Goal: Task Accomplishment & Management: Use online tool/utility

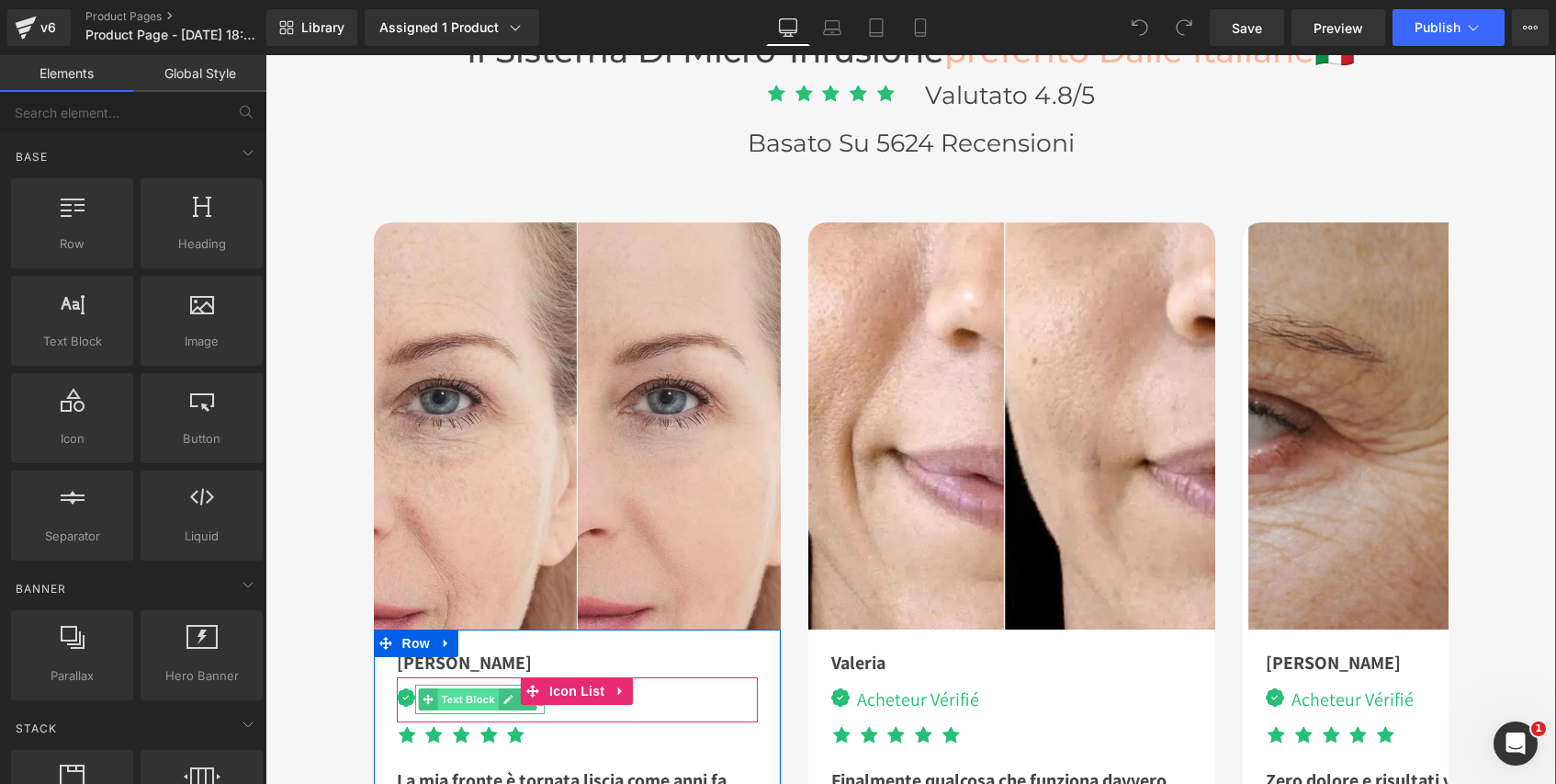
scroll to position [5018, 0]
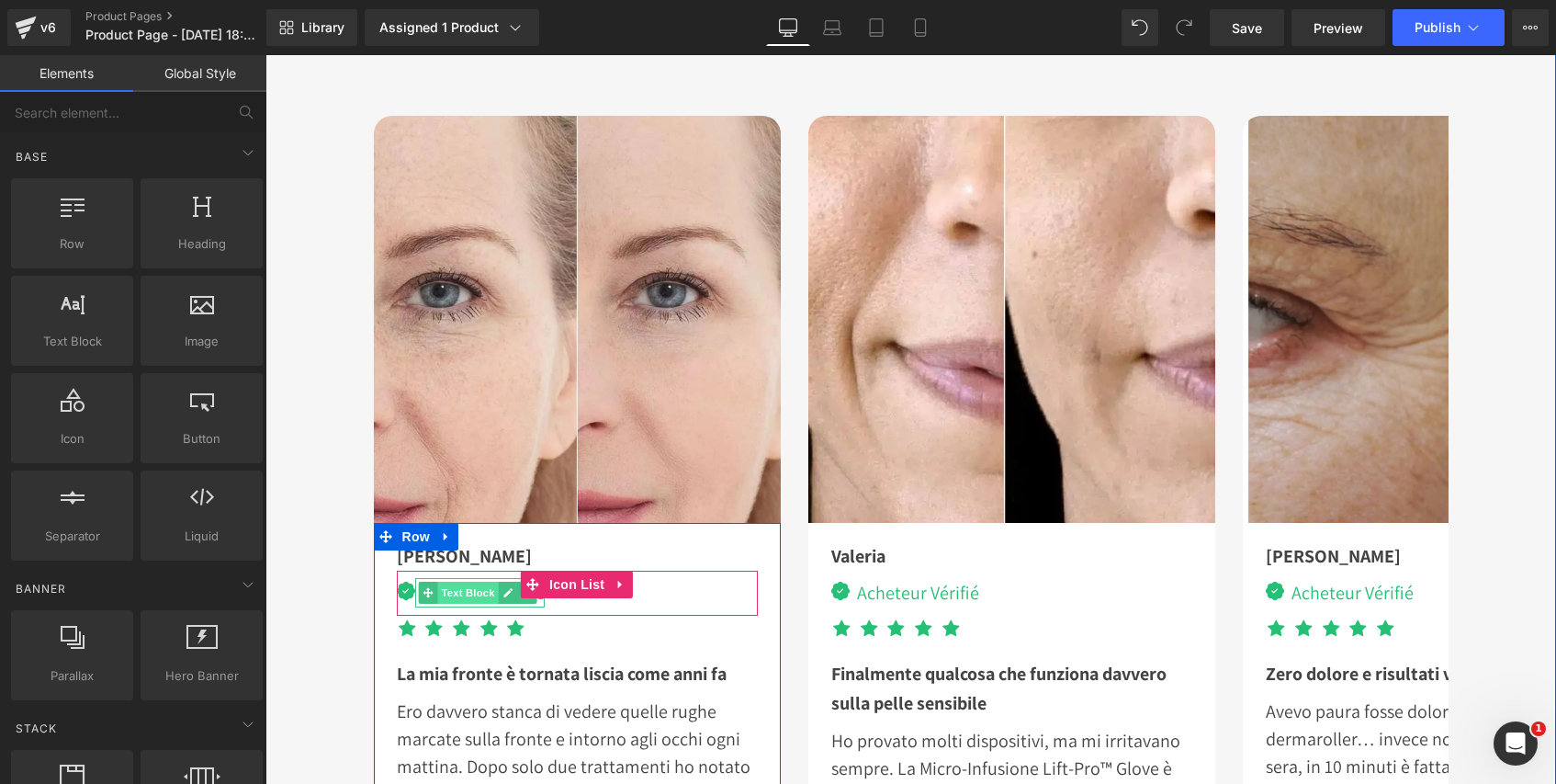
click at [479, 587] on span "Text Block" at bounding box center [468, 592] width 61 height 22
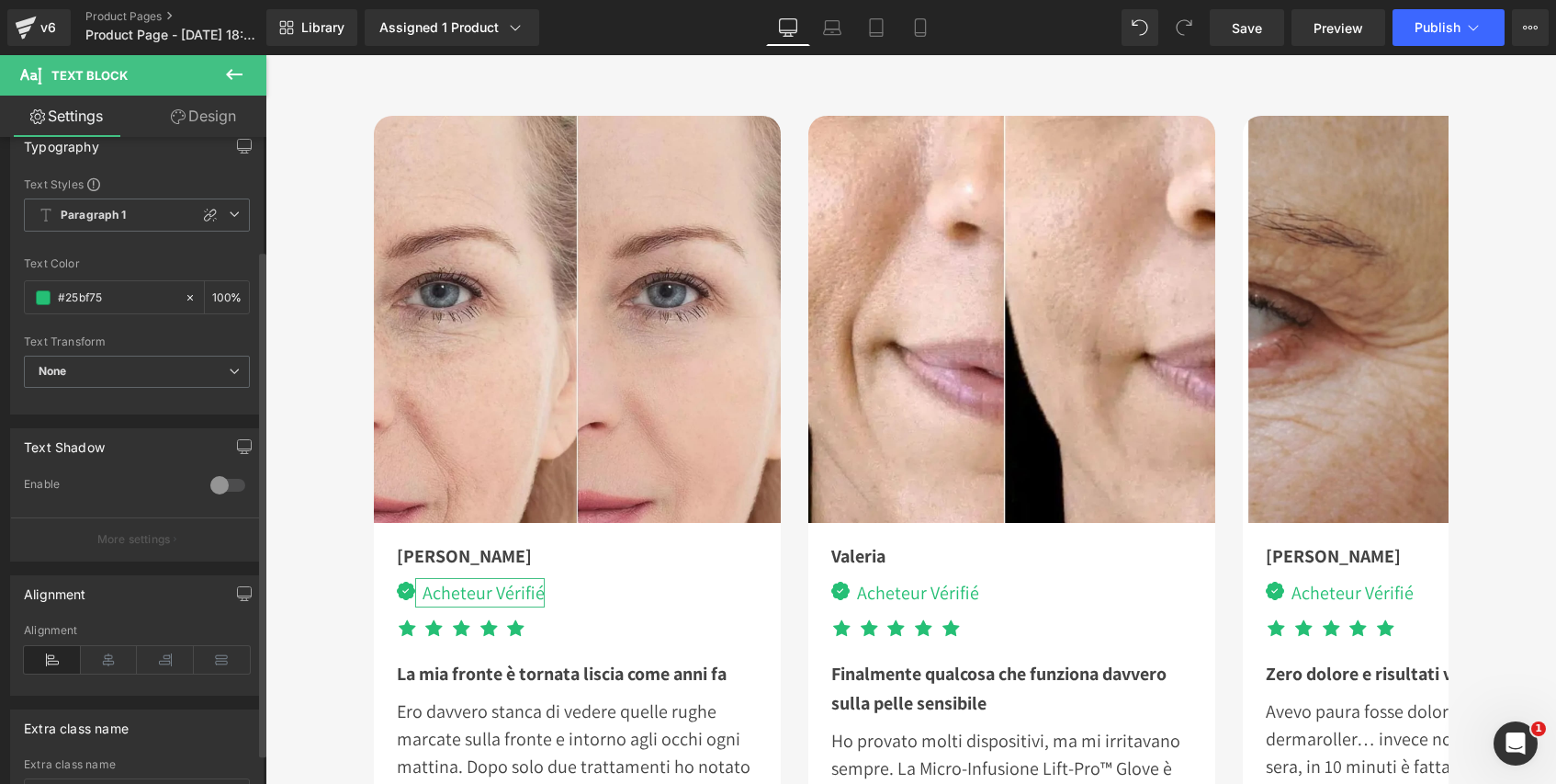
scroll to position [0, 0]
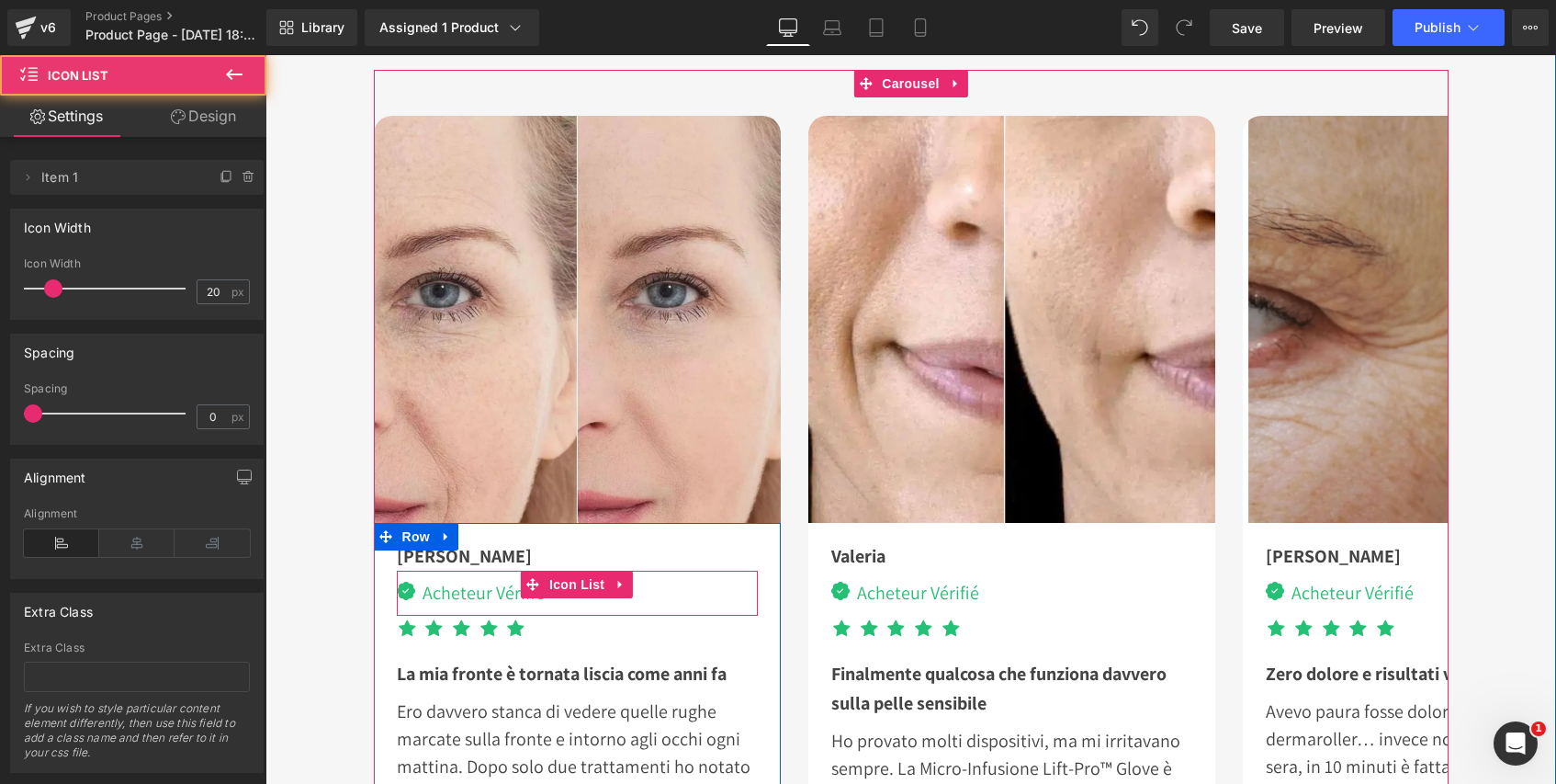
drag, startPoint x: 580, startPoint y: 598, endPoint x: 571, endPoint y: 596, distance: 9.2
click at [580, 598] on div "Image Acheteur Vérifié Text Block" at bounding box center [578, 596] width 361 height 38
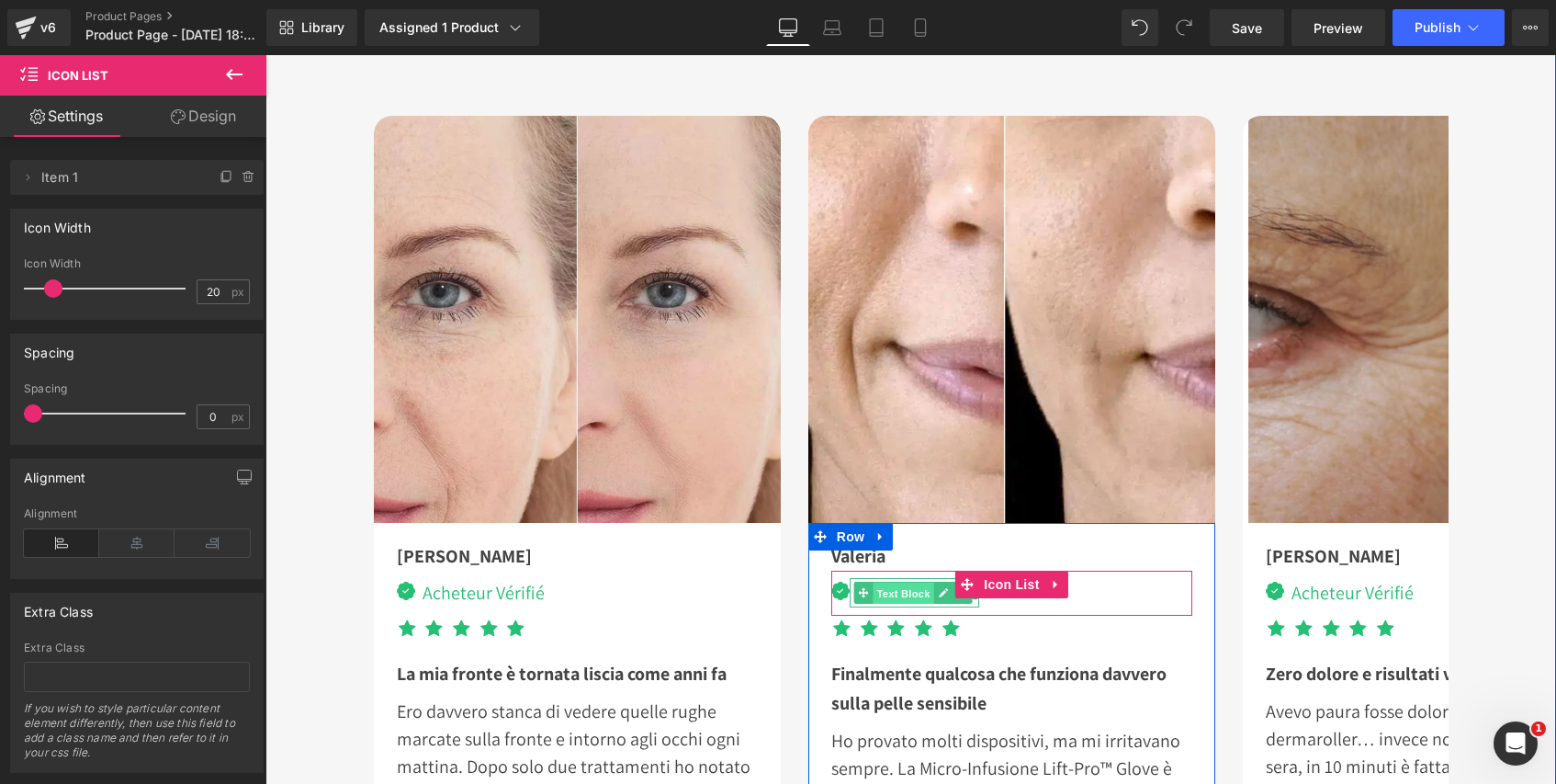
click at [885, 589] on span "Text Block" at bounding box center [903, 593] width 61 height 22
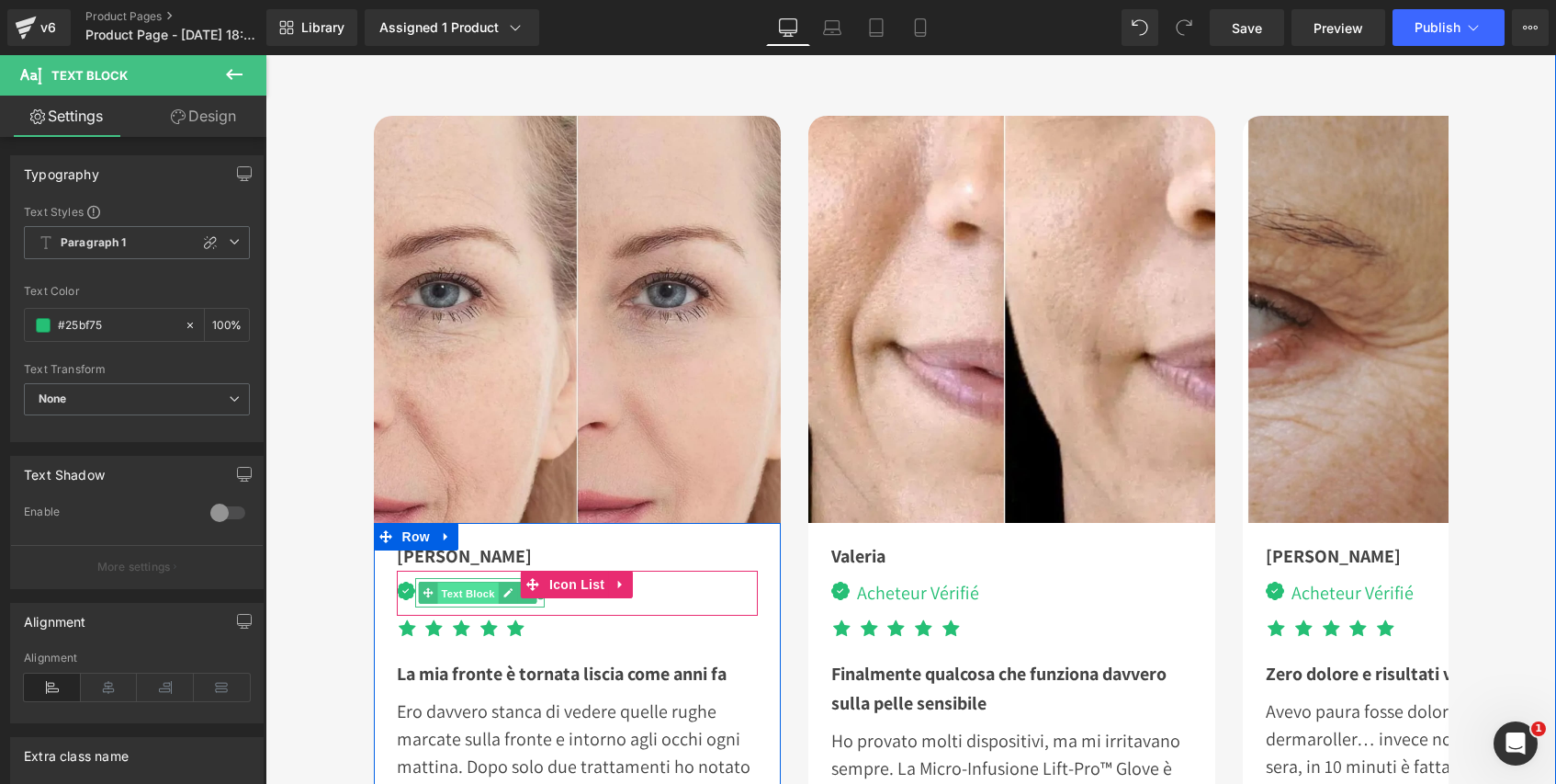
click at [473, 586] on span "Text Block" at bounding box center [468, 593] width 61 height 22
click at [453, 590] on span "Text Block" at bounding box center [468, 592] width 61 height 22
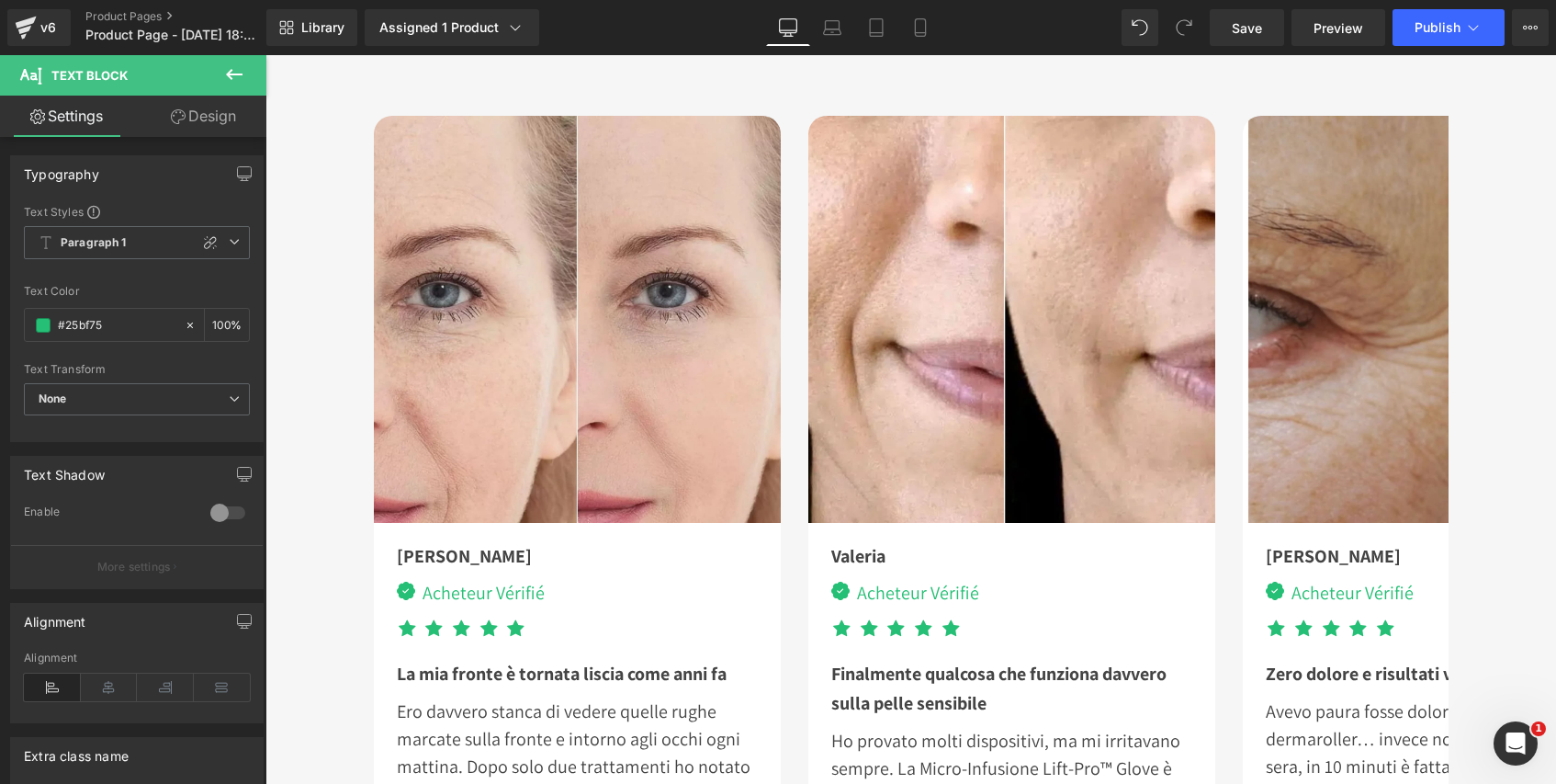
click at [112, 69] on span "Text Block" at bounding box center [90, 75] width 76 height 15
click at [228, 72] on icon at bounding box center [234, 74] width 17 height 11
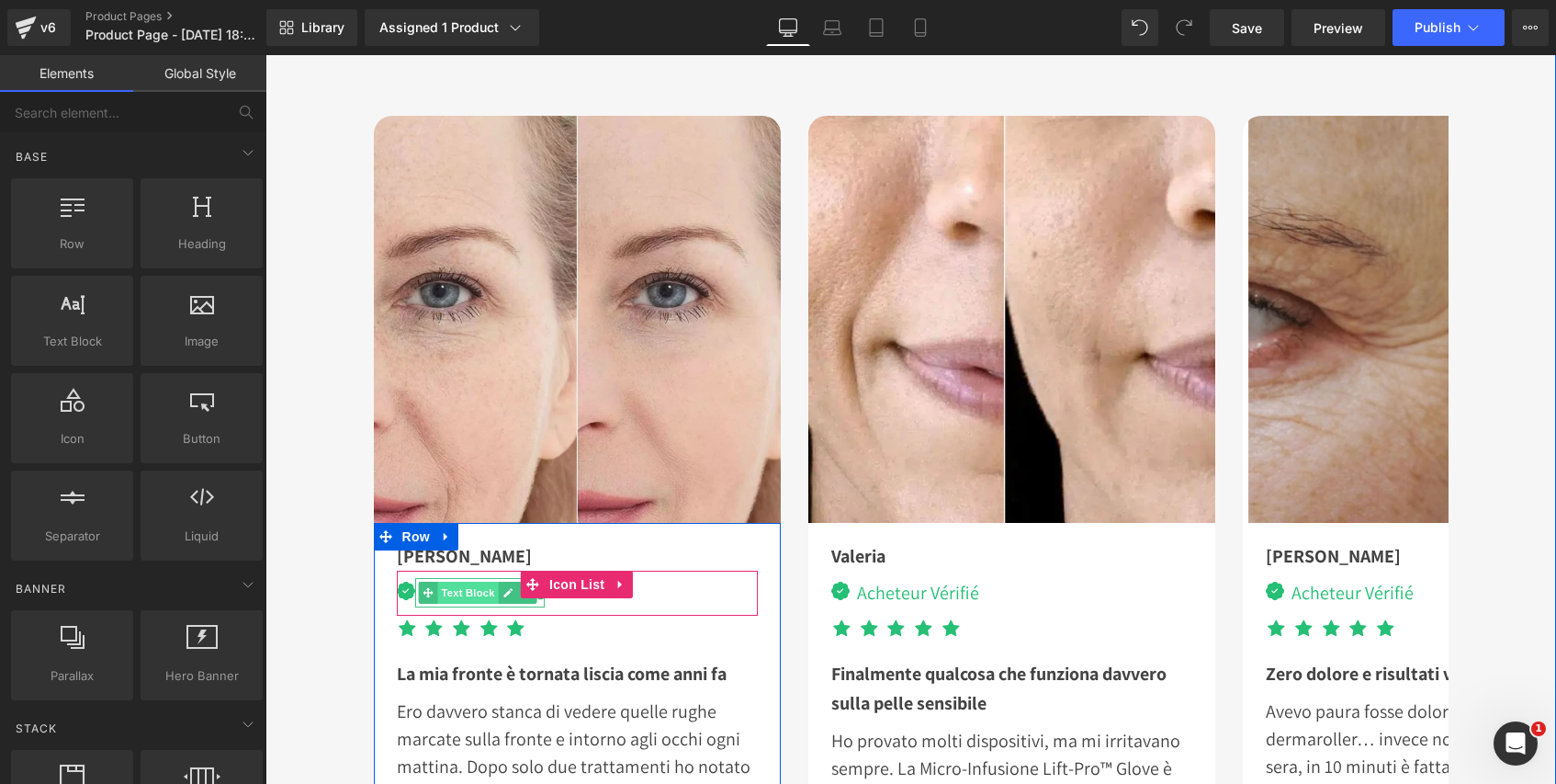
click at [472, 587] on span "Text Block" at bounding box center [468, 592] width 61 height 22
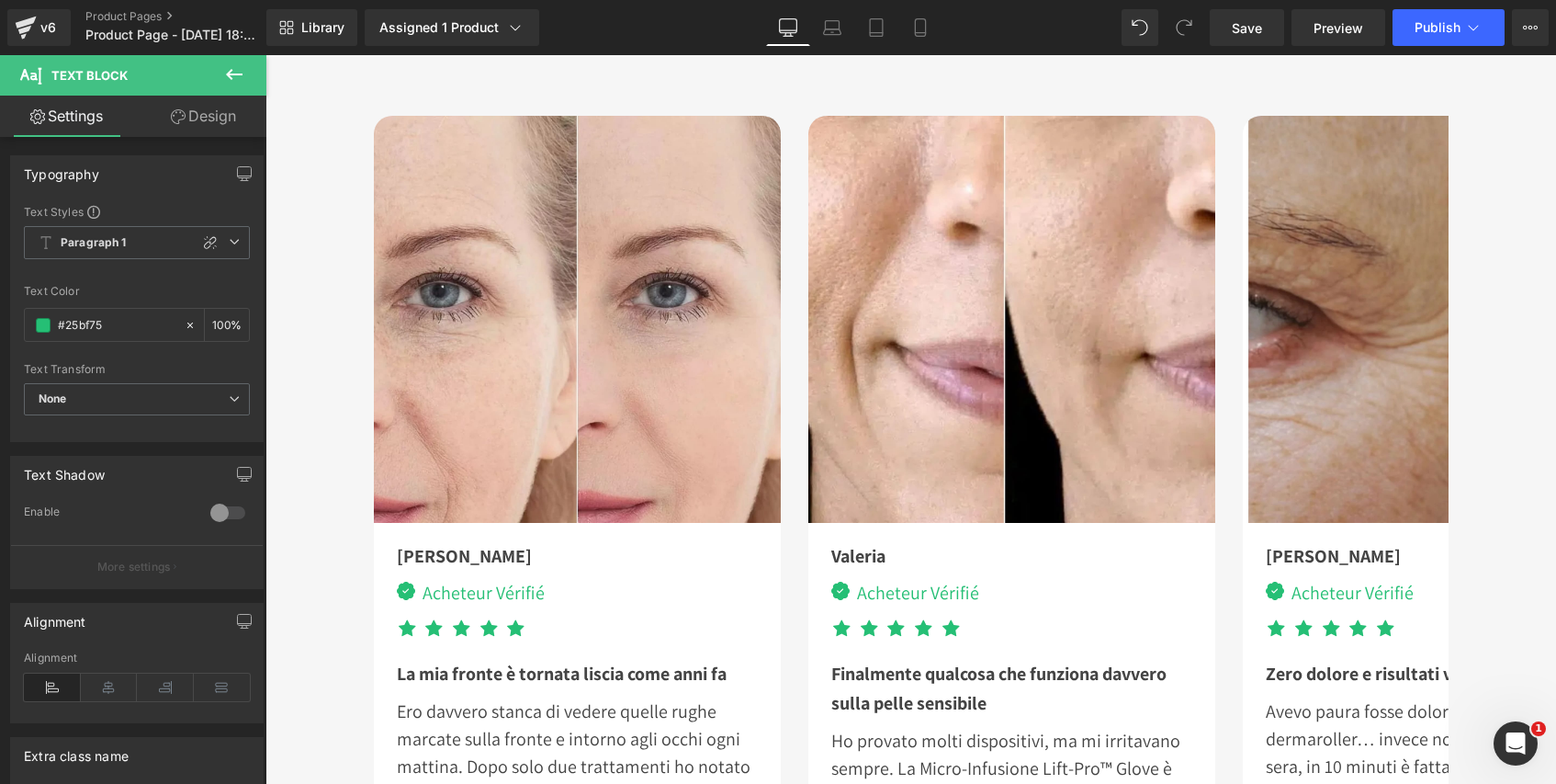
click at [30, 73] on icon at bounding box center [31, 72] width 21 height 21
click at [29, 73] on icon at bounding box center [31, 72] width 21 height 21
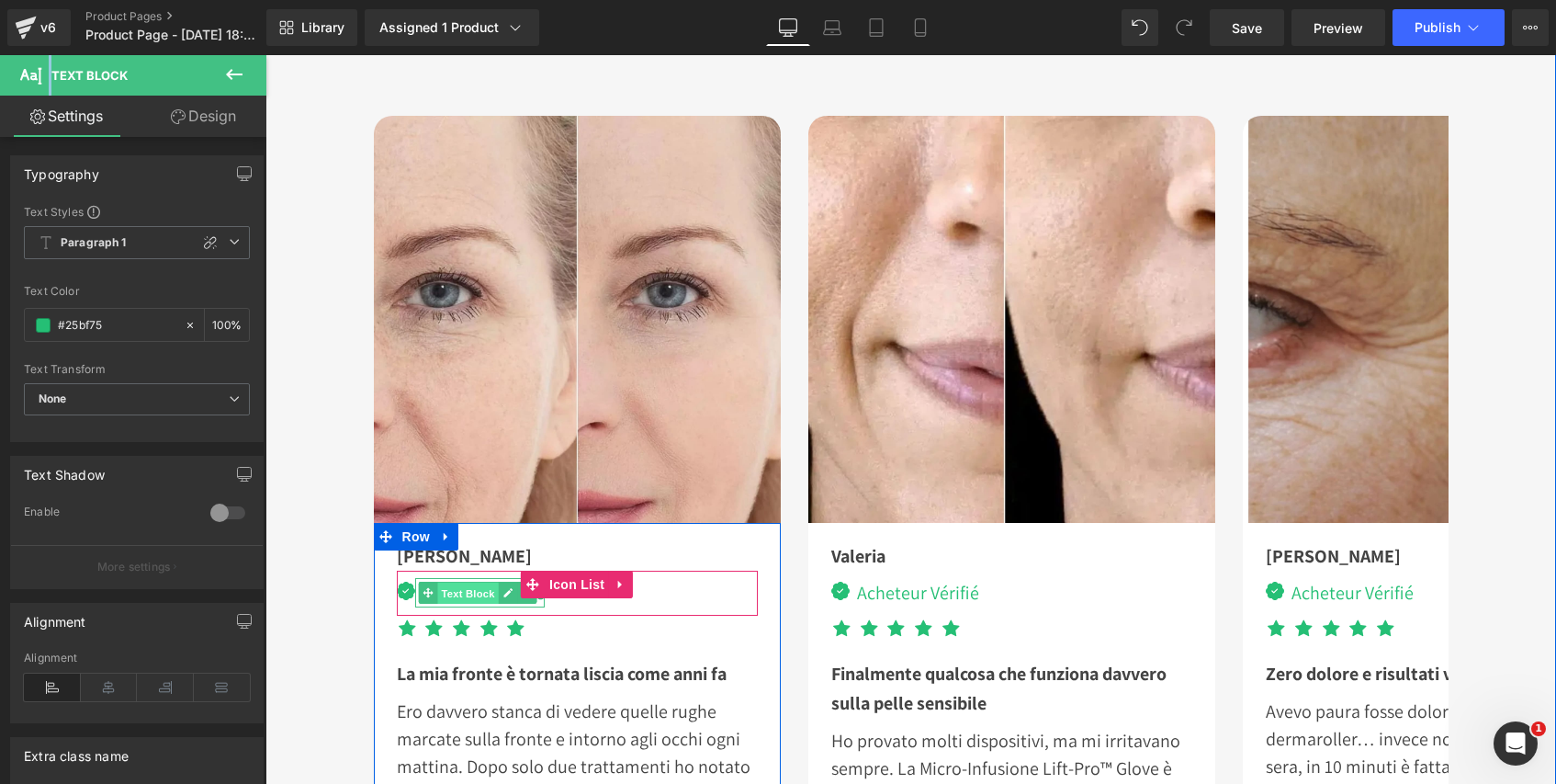
click at [453, 591] on span "Text Block" at bounding box center [468, 593] width 61 height 22
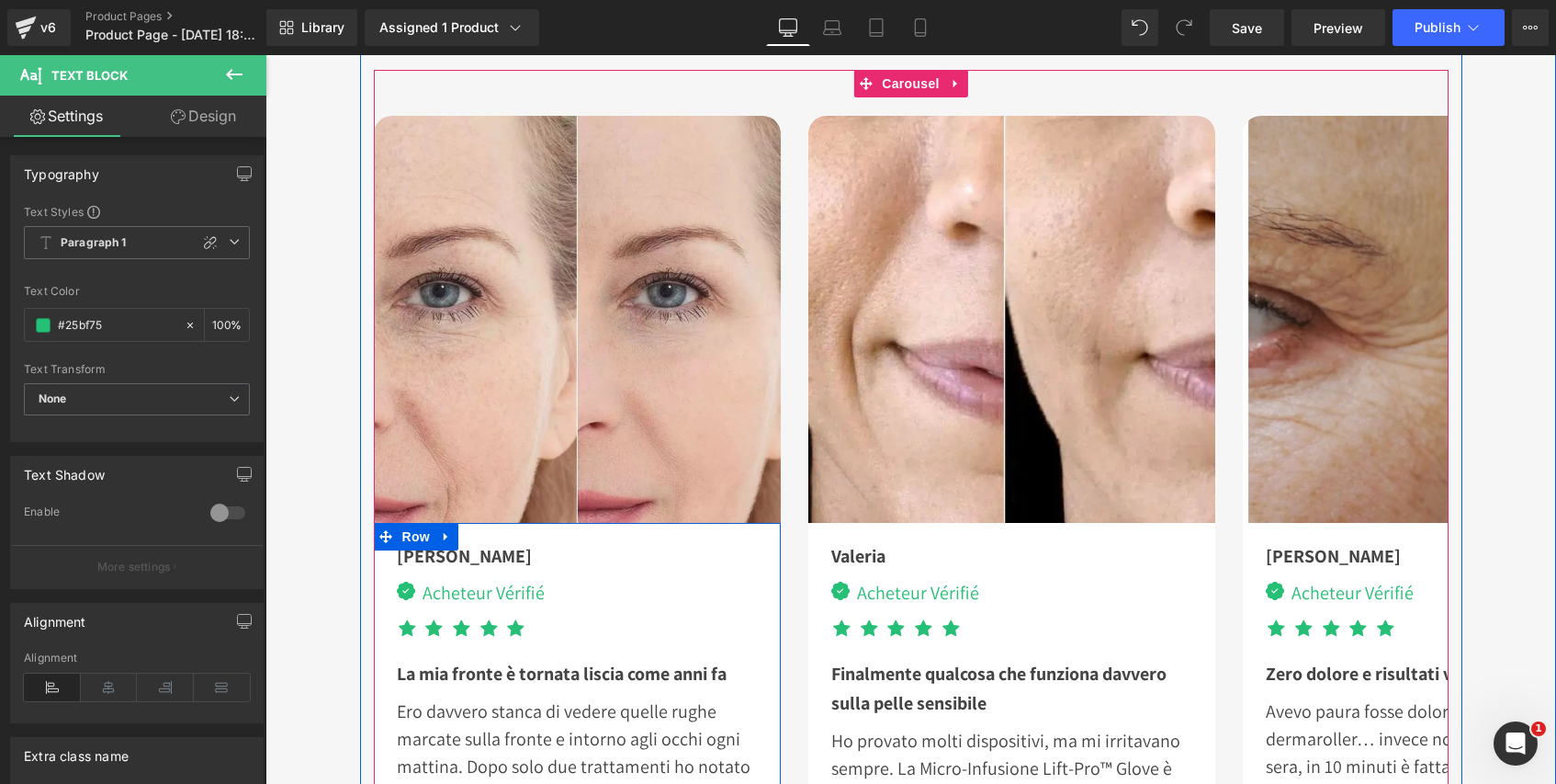
drag, startPoint x: 754, startPoint y: 596, endPoint x: 733, endPoint y: 597, distance: 21.0
click at [753, 596] on div "Giulia Text Block Image Acheteur Vérifié Text Block Icon List Icon Icon Icon Ic…" at bounding box center [578, 697] width 389 height 349
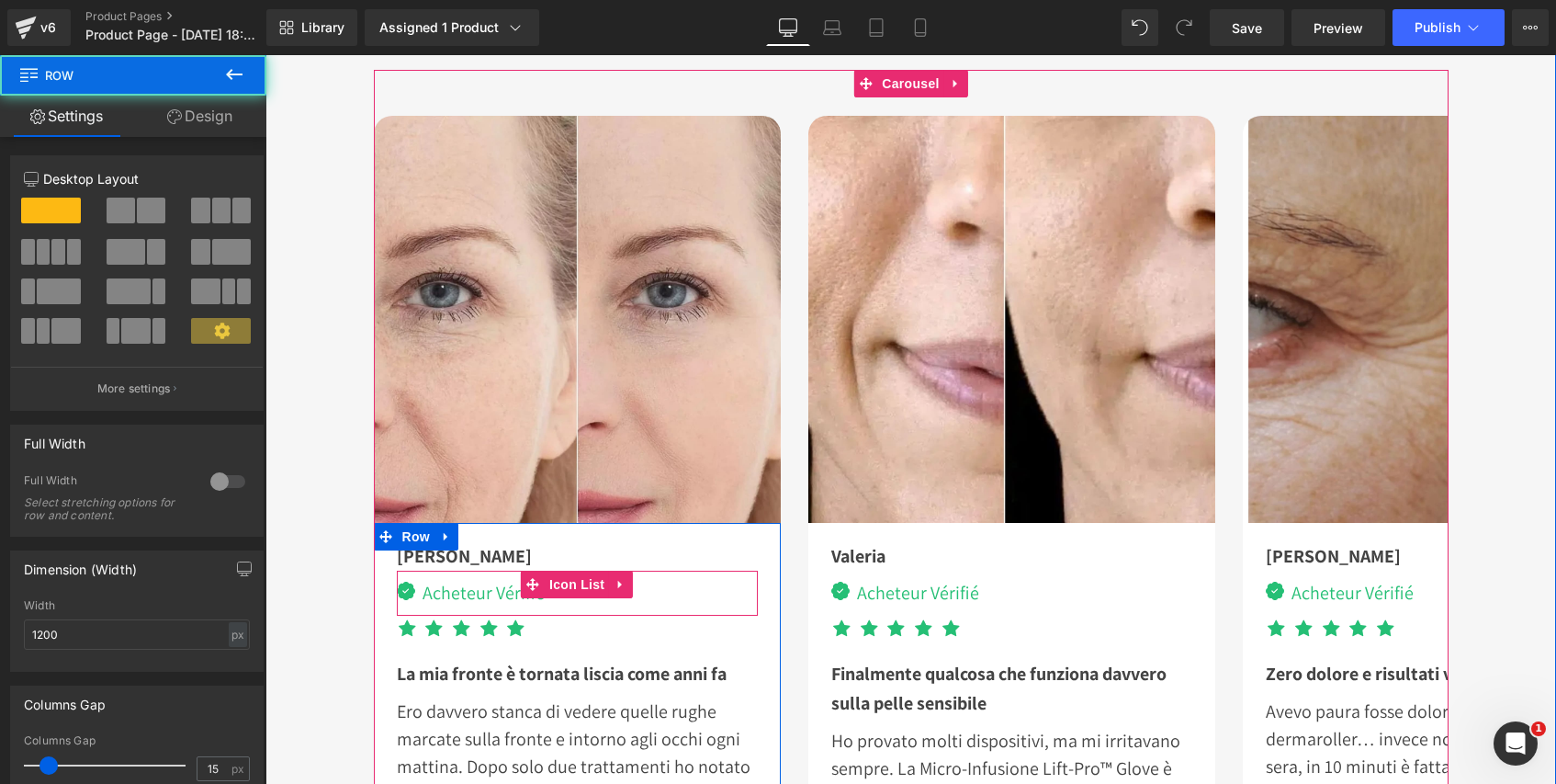
click at [680, 591] on div "Image Acheteur Vérifié Text Block" at bounding box center [578, 596] width 361 height 38
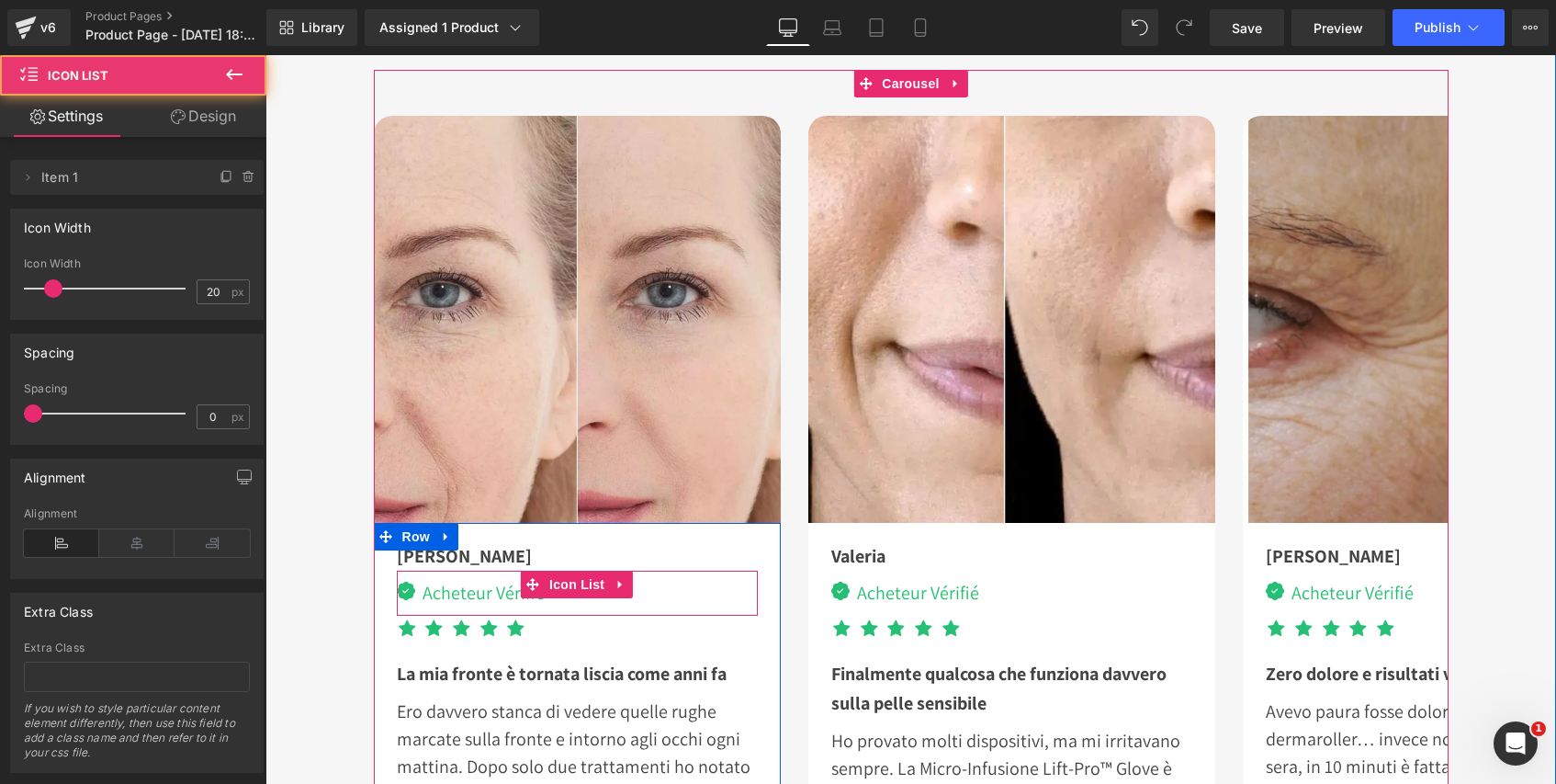
click at [680, 590] on div "Image Acheteur Vérifié Text Block" at bounding box center [578, 596] width 361 height 38
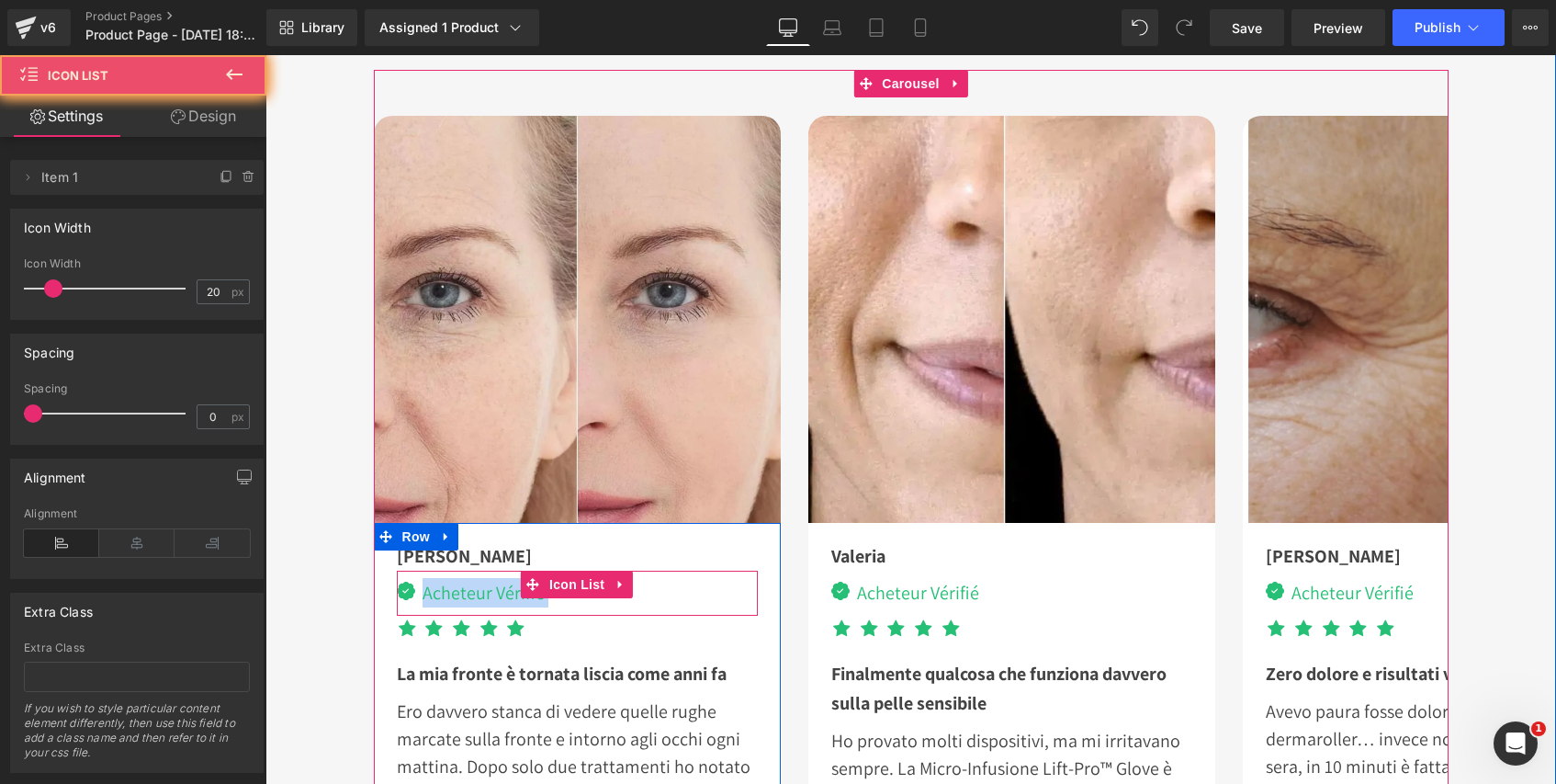
click at [680, 590] on div "Image Acheteur Vérifié Text Block" at bounding box center [578, 596] width 361 height 38
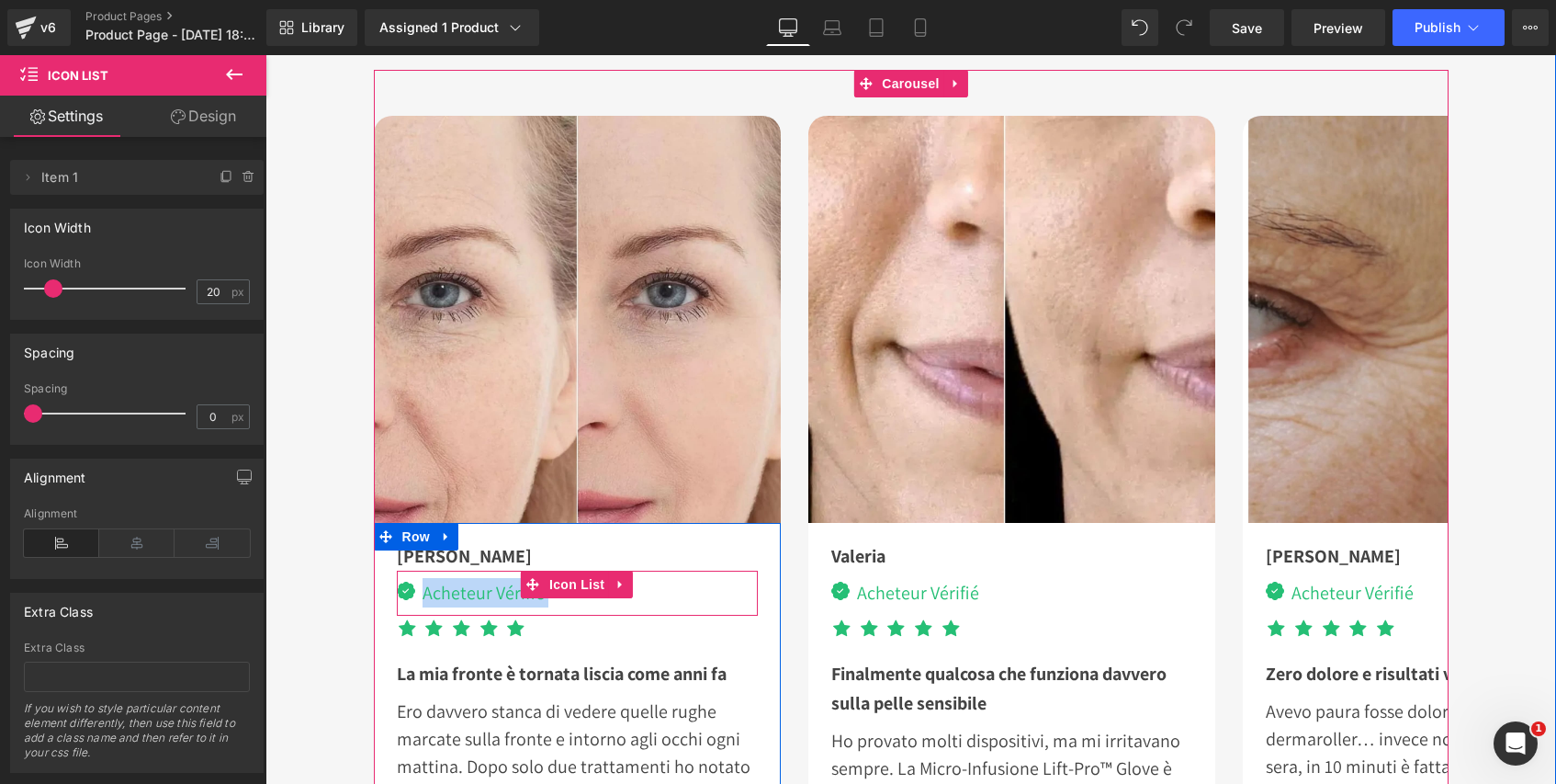
click at [680, 590] on div "Image Acheteur Vérifié Text Block" at bounding box center [578, 596] width 361 height 38
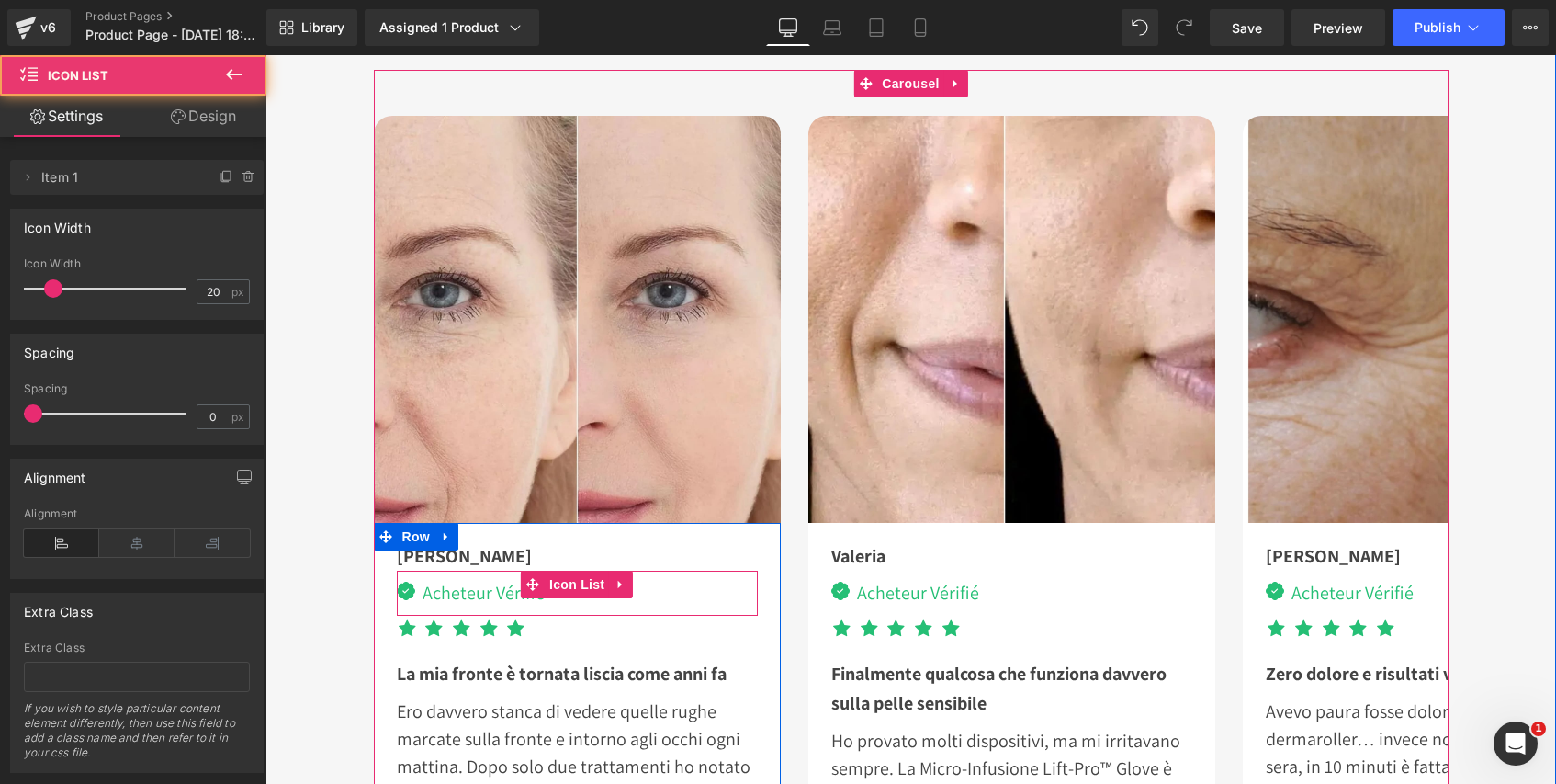
click at [626, 600] on div "Image Acheteur Vérifié Text Block" at bounding box center [578, 596] width 361 height 38
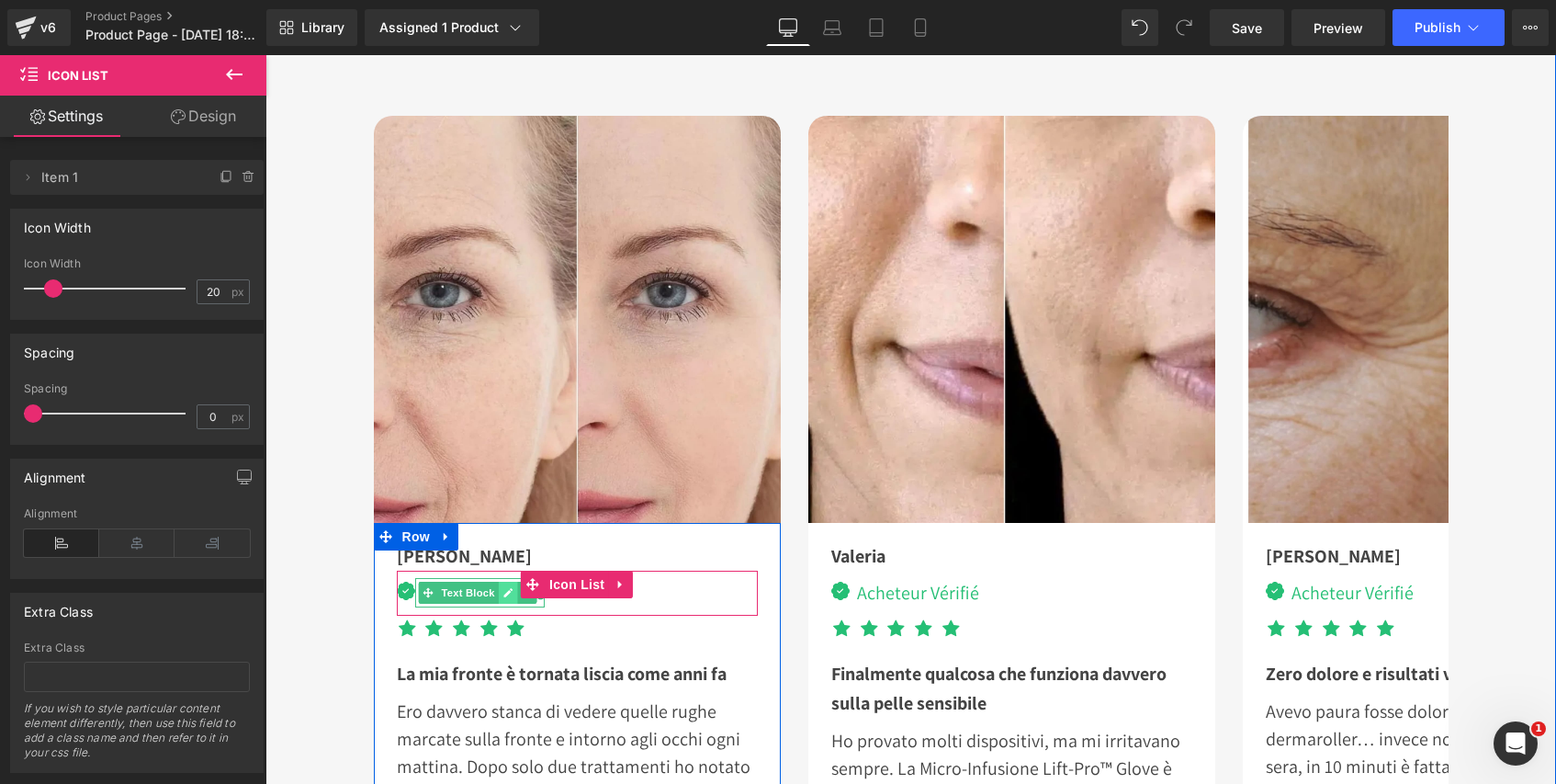
click at [499, 594] on link at bounding box center [508, 592] width 19 height 22
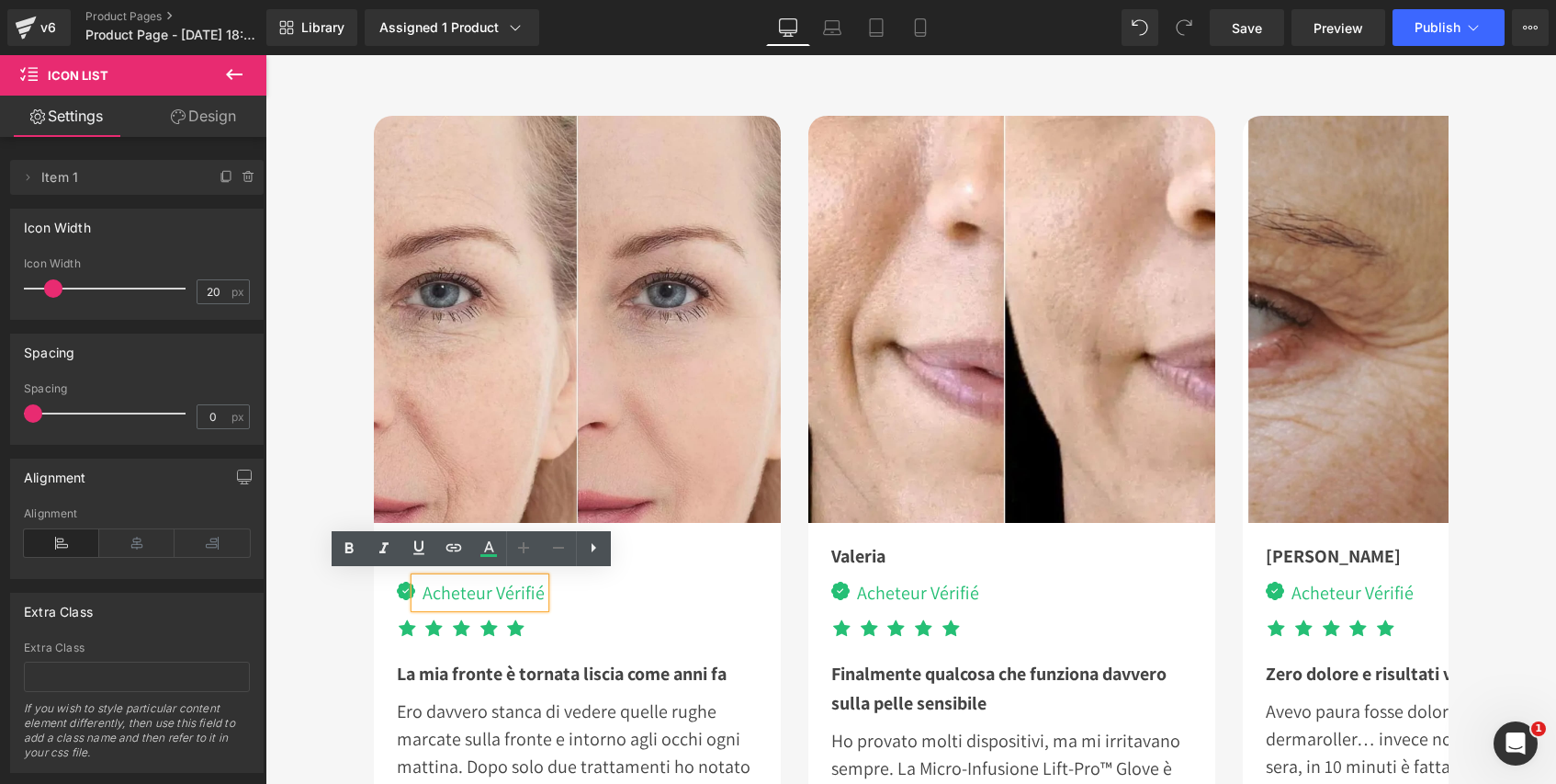
click at [517, 591] on div "Acheteur Vérifié" at bounding box center [480, 592] width 130 height 30
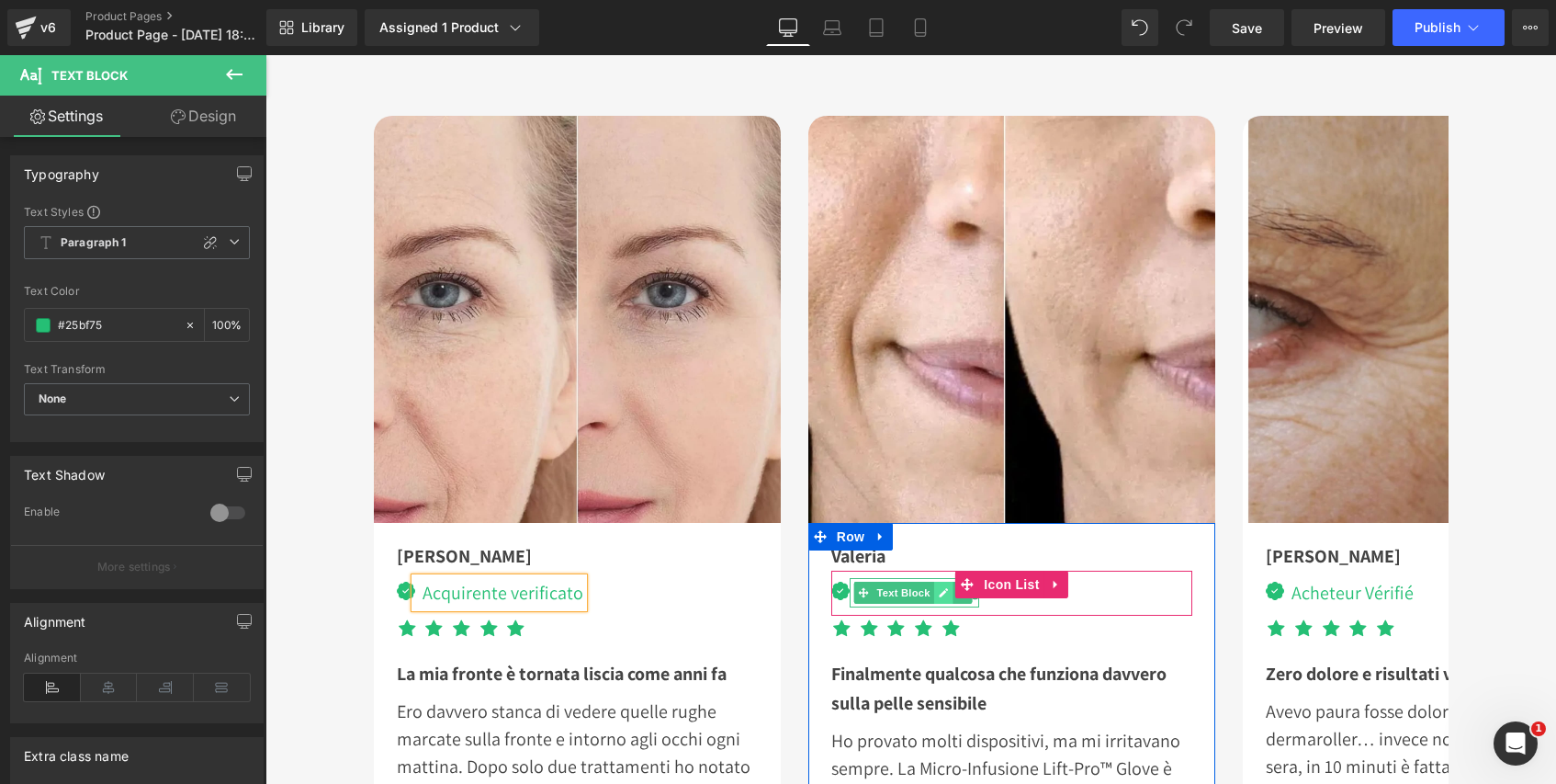
click at [939, 588] on icon at bounding box center [943, 592] width 9 height 9
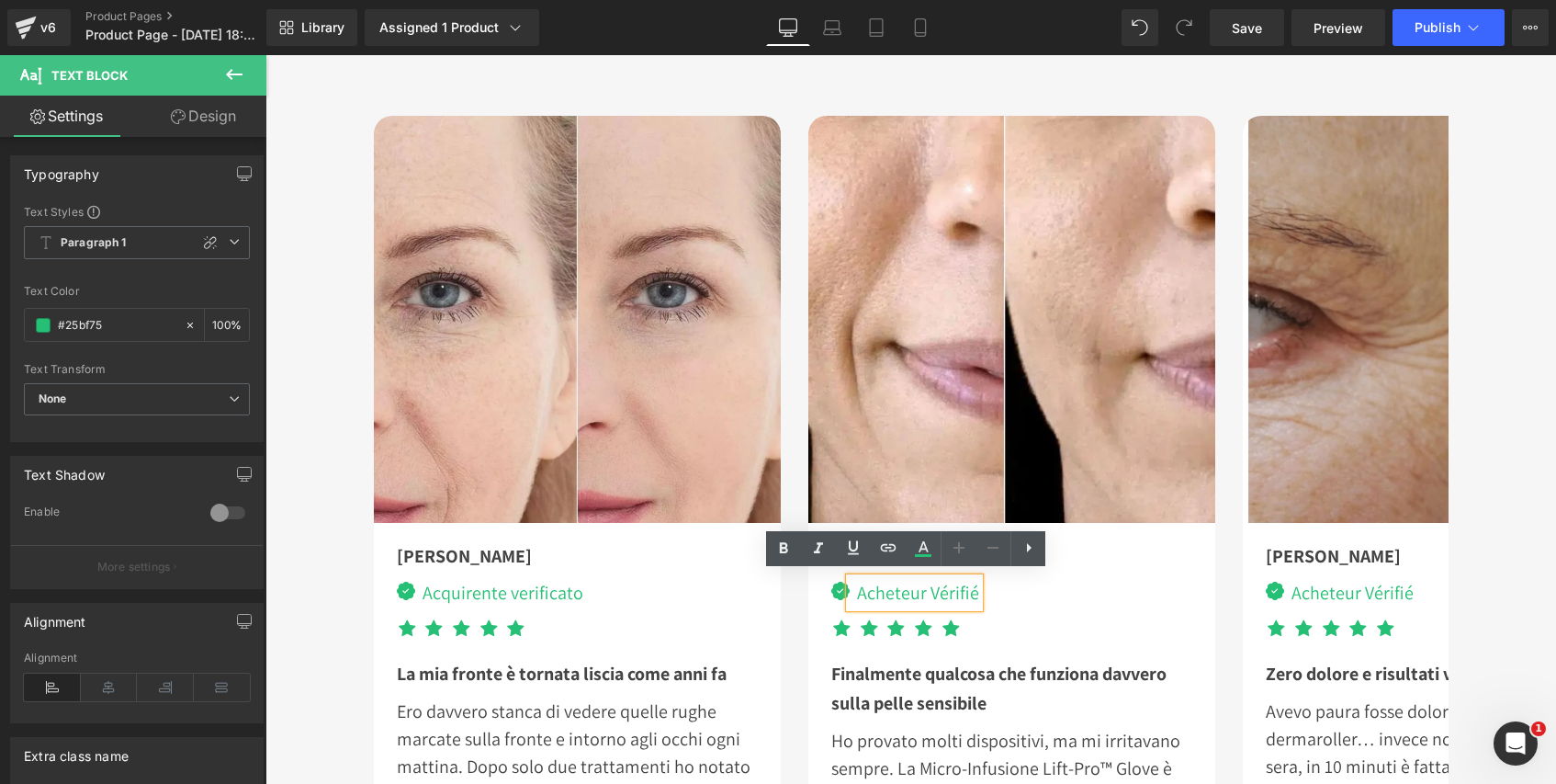
click at [950, 591] on div "Acheteur Vérifié" at bounding box center [915, 592] width 130 height 30
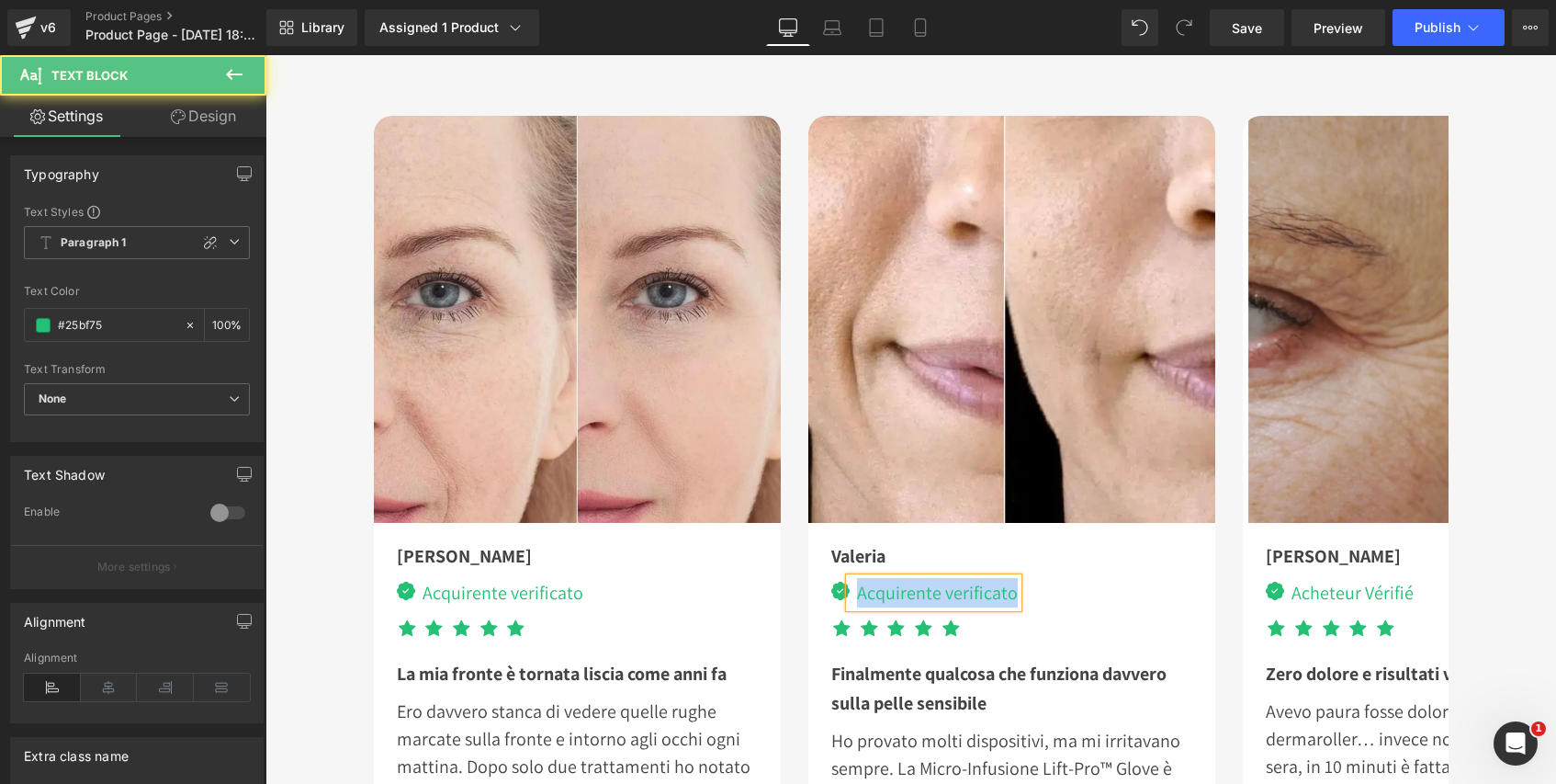
drag, startPoint x: 852, startPoint y: 592, endPoint x: 965, endPoint y: 604, distance: 113.6
click at [965, 604] on div "Acquirente verificato" at bounding box center [934, 592] width 168 height 30
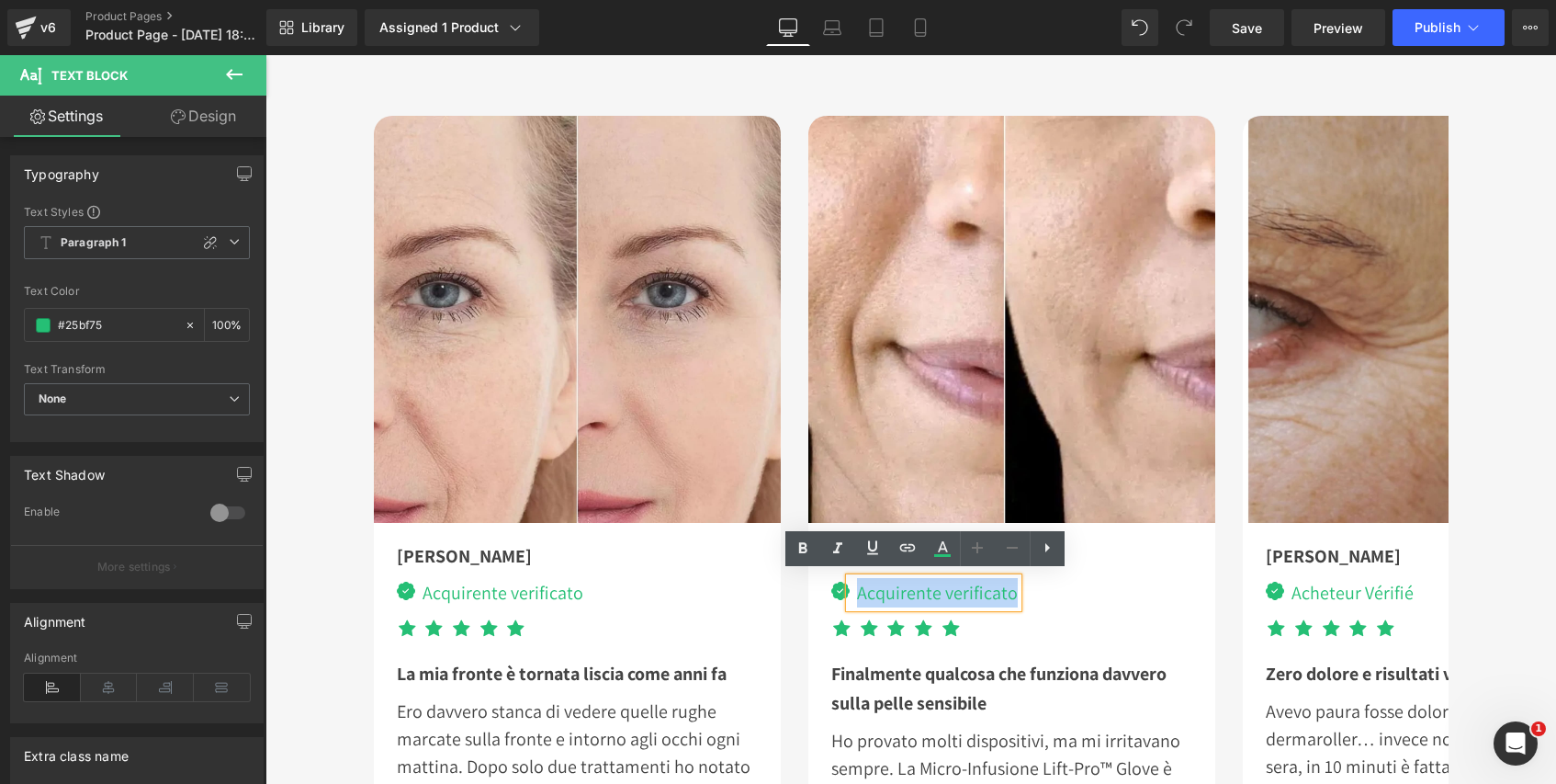
copy div "Acquirente verificato"
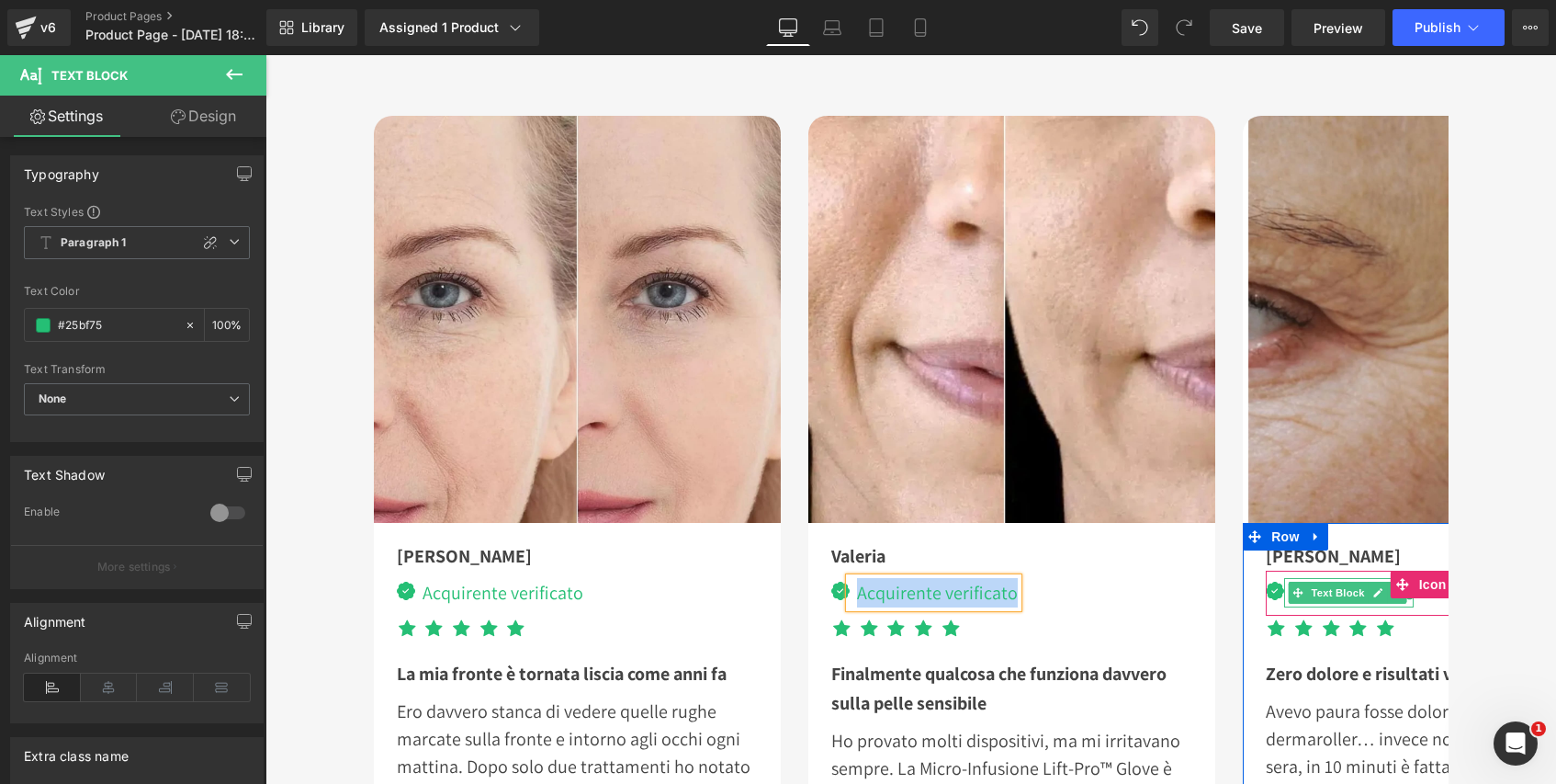
click at [1374, 590] on icon at bounding box center [1378, 592] width 9 height 9
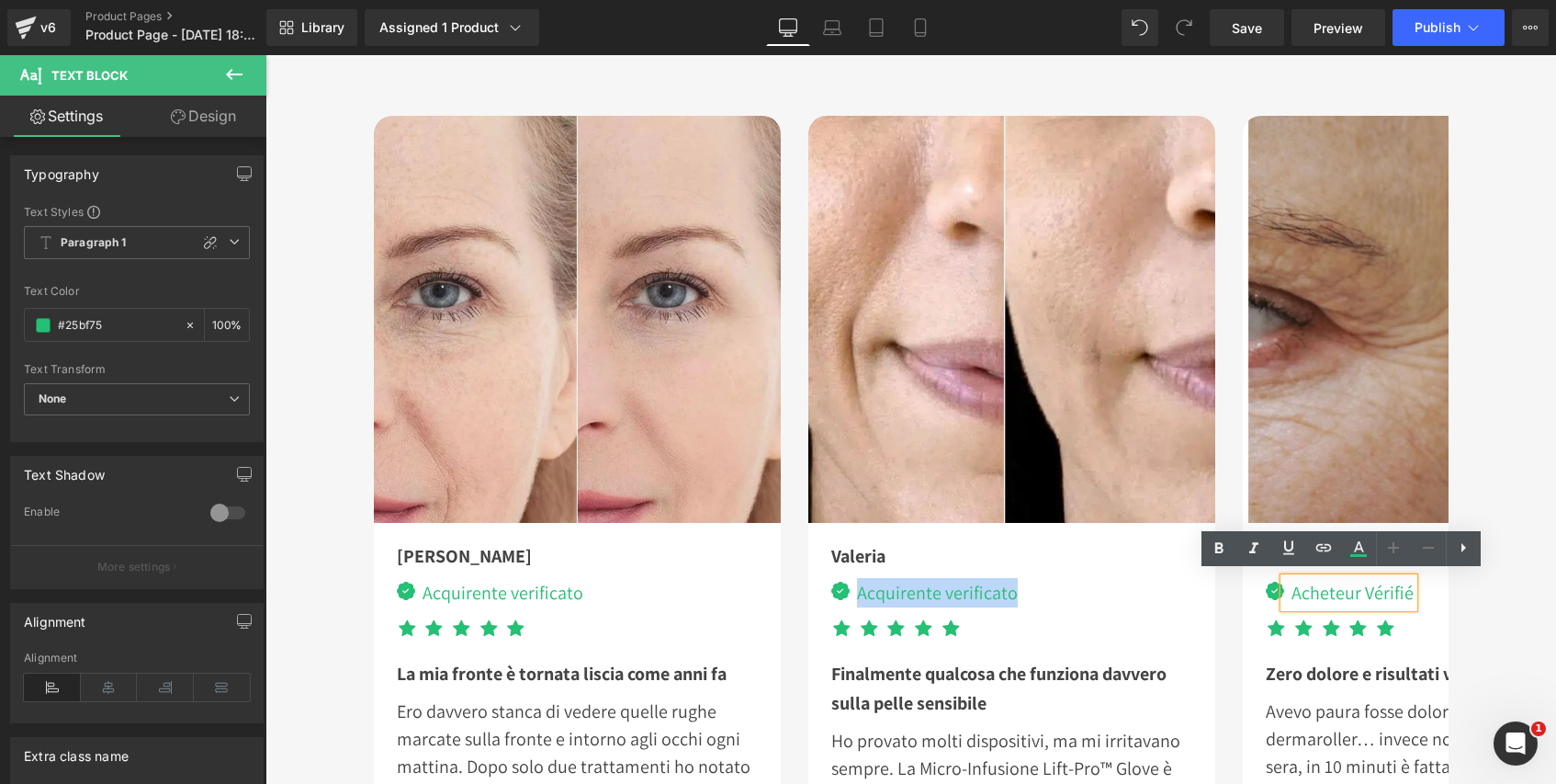
click at [1401, 591] on div "Acheteur Vérifié" at bounding box center [1350, 592] width 130 height 30
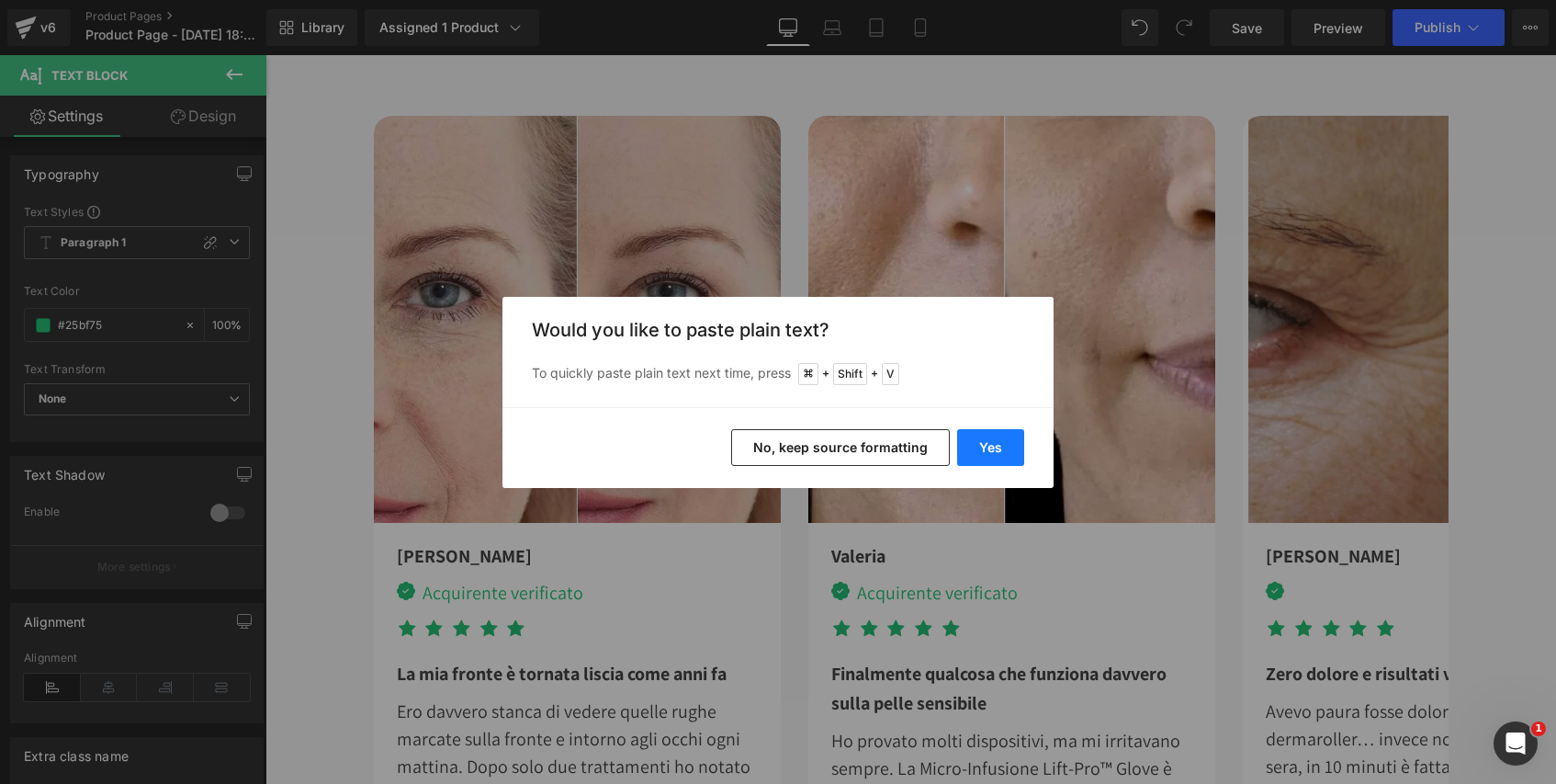
click at [1011, 449] on button "Yes" at bounding box center [990, 448] width 67 height 37
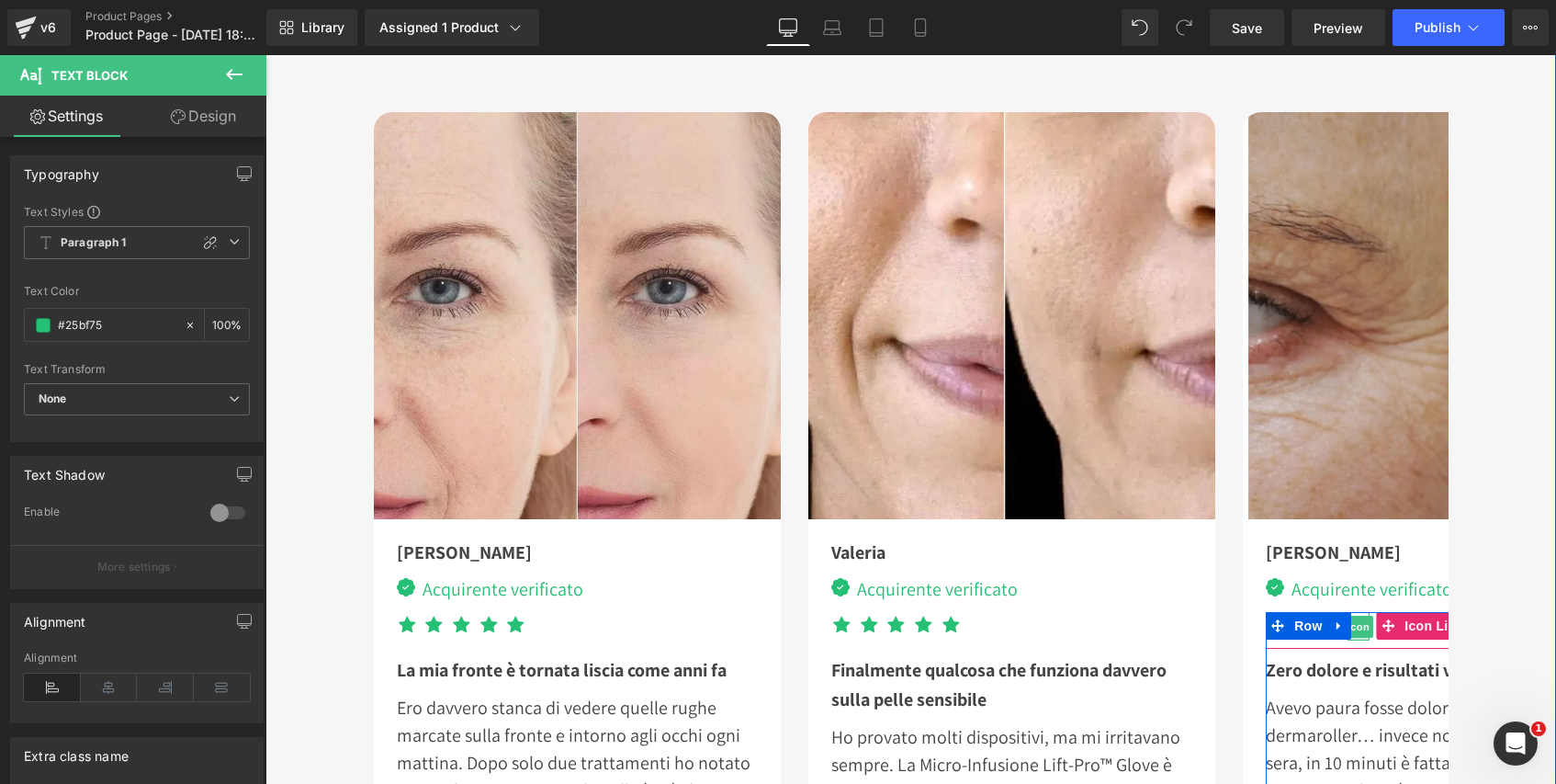
scroll to position [5173, 0]
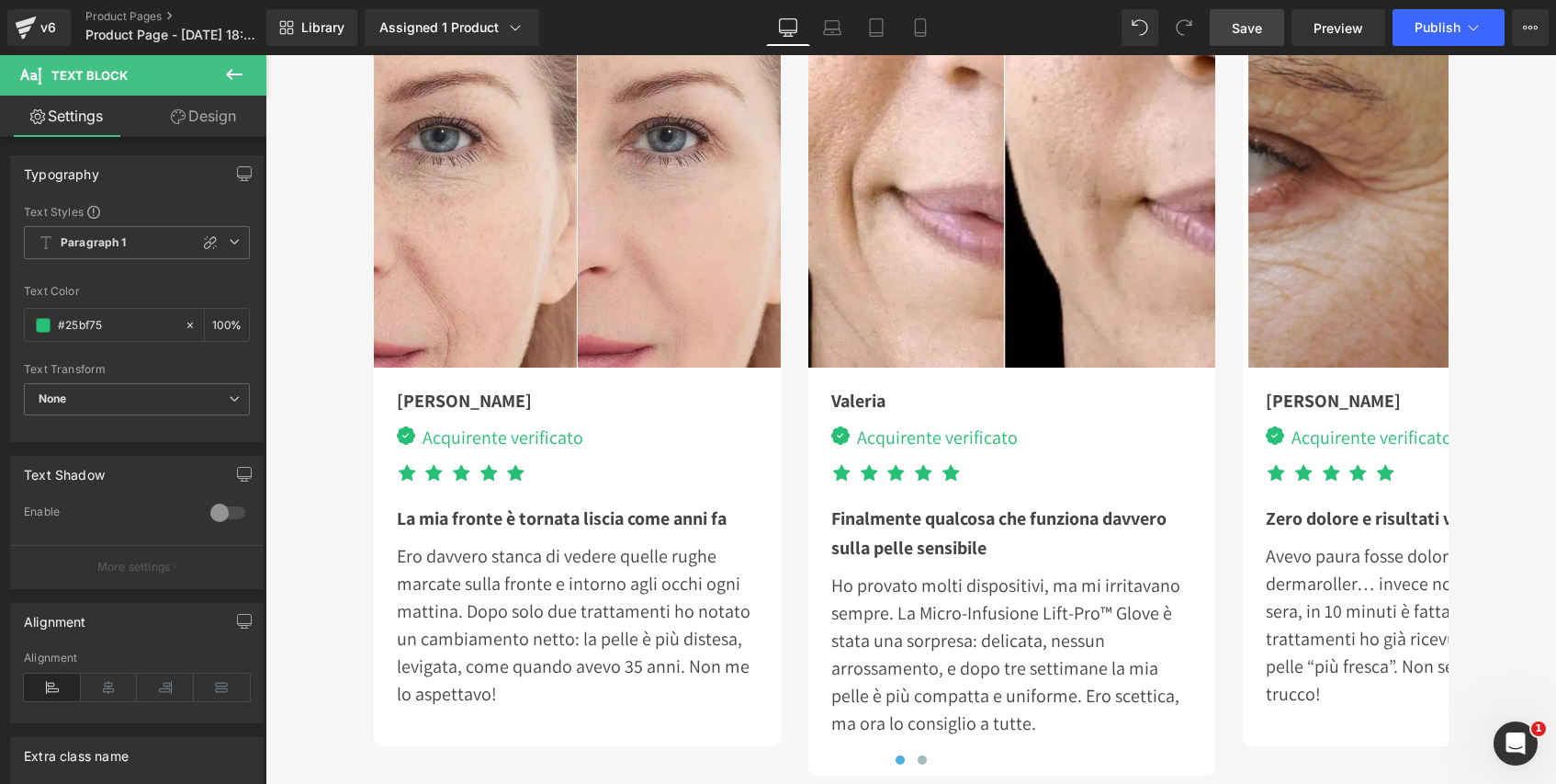
click at [1251, 31] on span "Save" at bounding box center [1247, 28] width 31 height 19
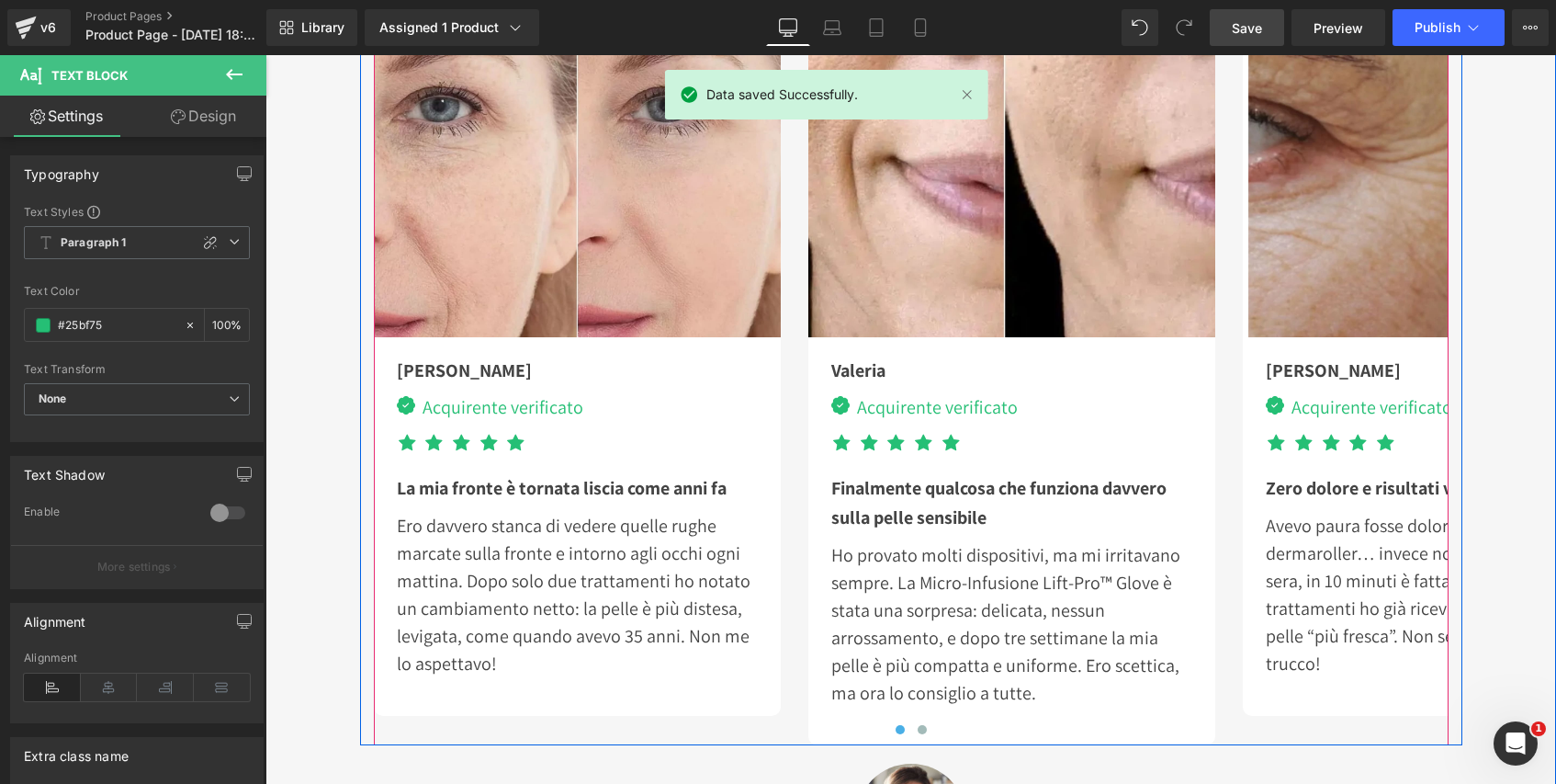
scroll to position [5204, 0]
click at [916, 729] on button at bounding box center [923, 729] width 22 height 19
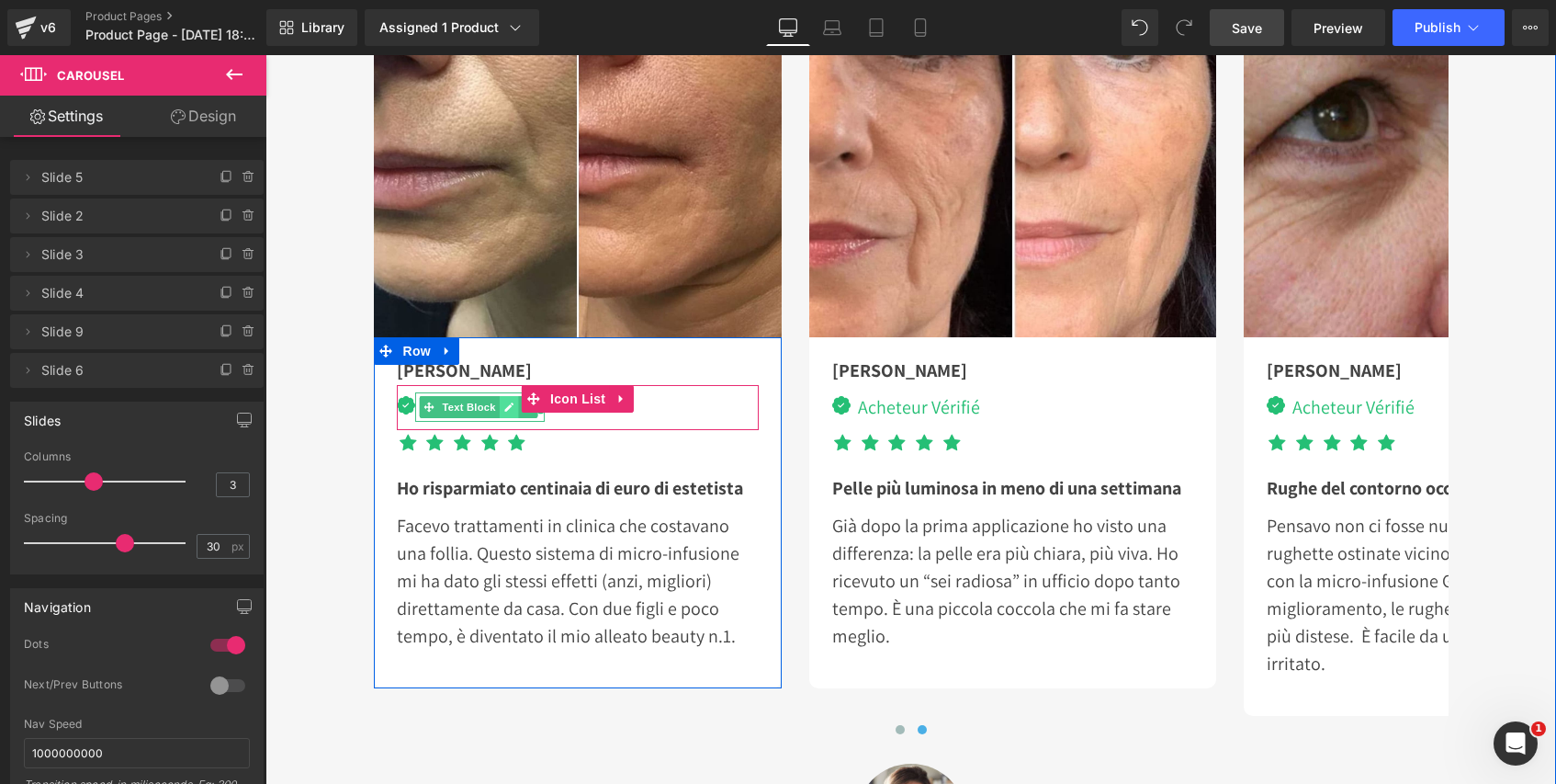
click at [505, 405] on icon at bounding box center [510, 407] width 9 height 9
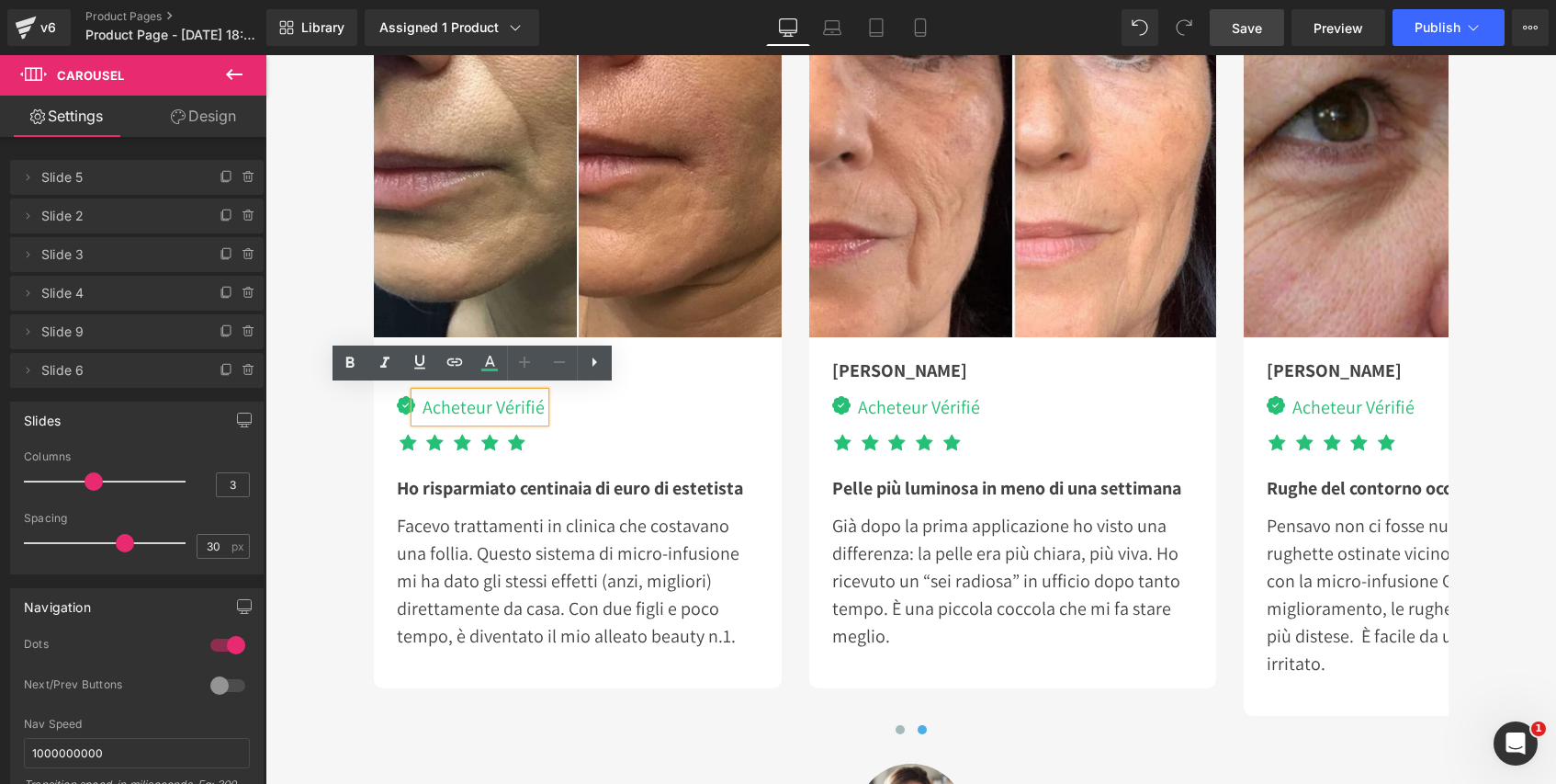
click at [535, 405] on div "Acheteur Vérifié" at bounding box center [480, 407] width 130 height 30
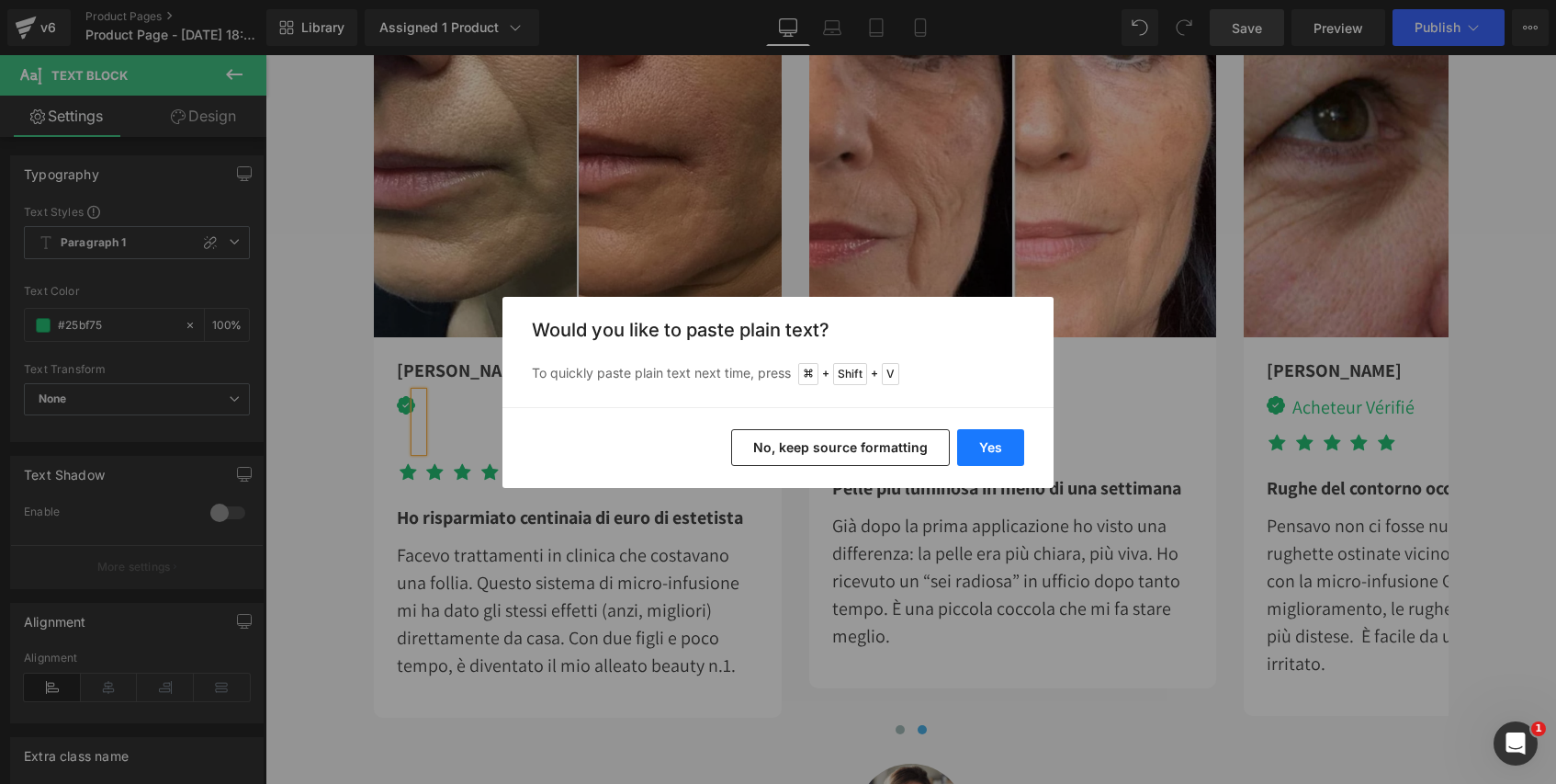
drag, startPoint x: 981, startPoint y: 448, endPoint x: 716, endPoint y: 393, distance: 270.6
click at [981, 448] on button "Yes" at bounding box center [990, 448] width 67 height 37
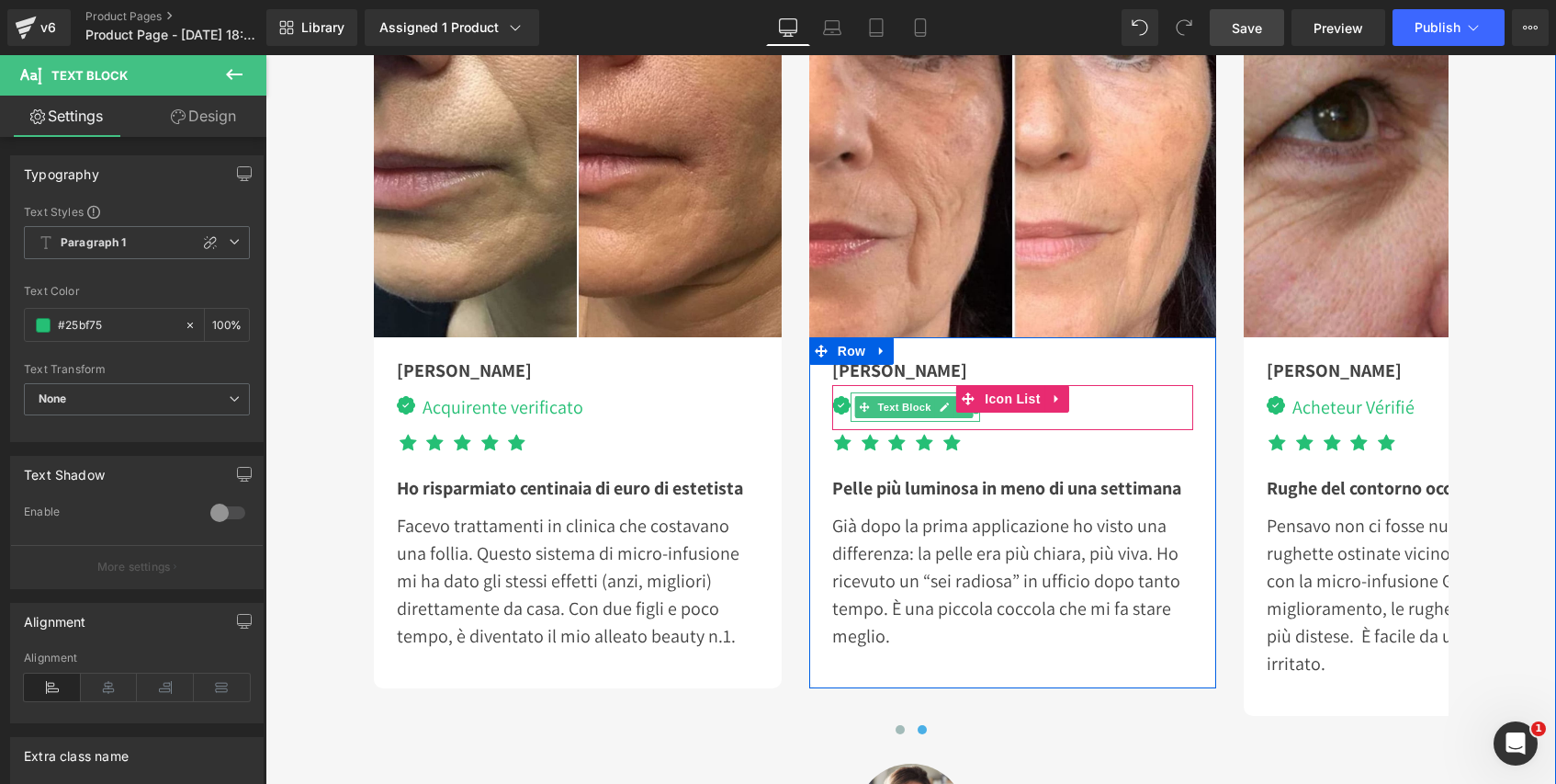
click at [939, 405] on icon at bounding box center [943, 407] width 10 height 11
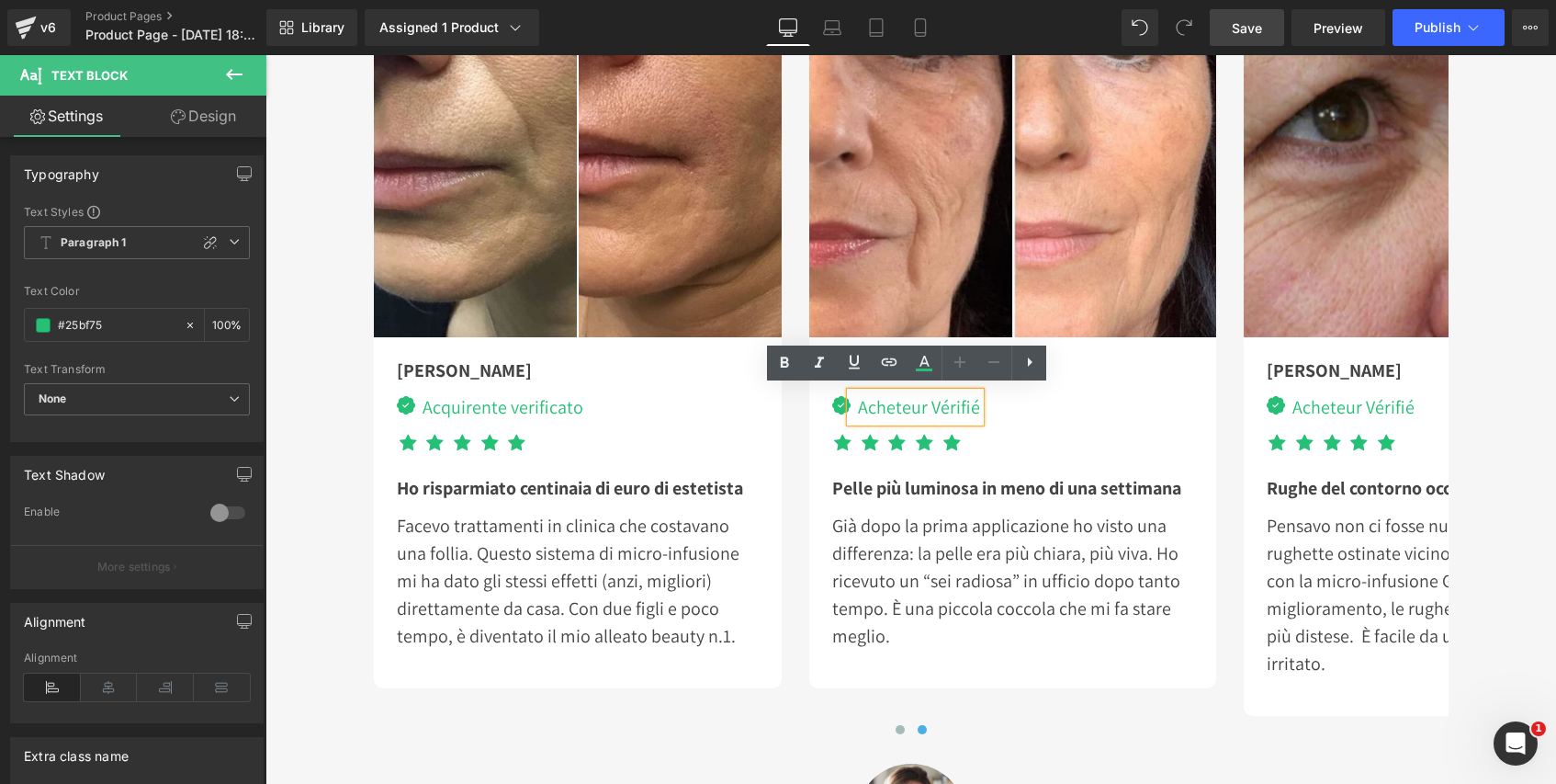
click at [970, 405] on div "Acheteur Vérifié" at bounding box center [915, 407] width 130 height 30
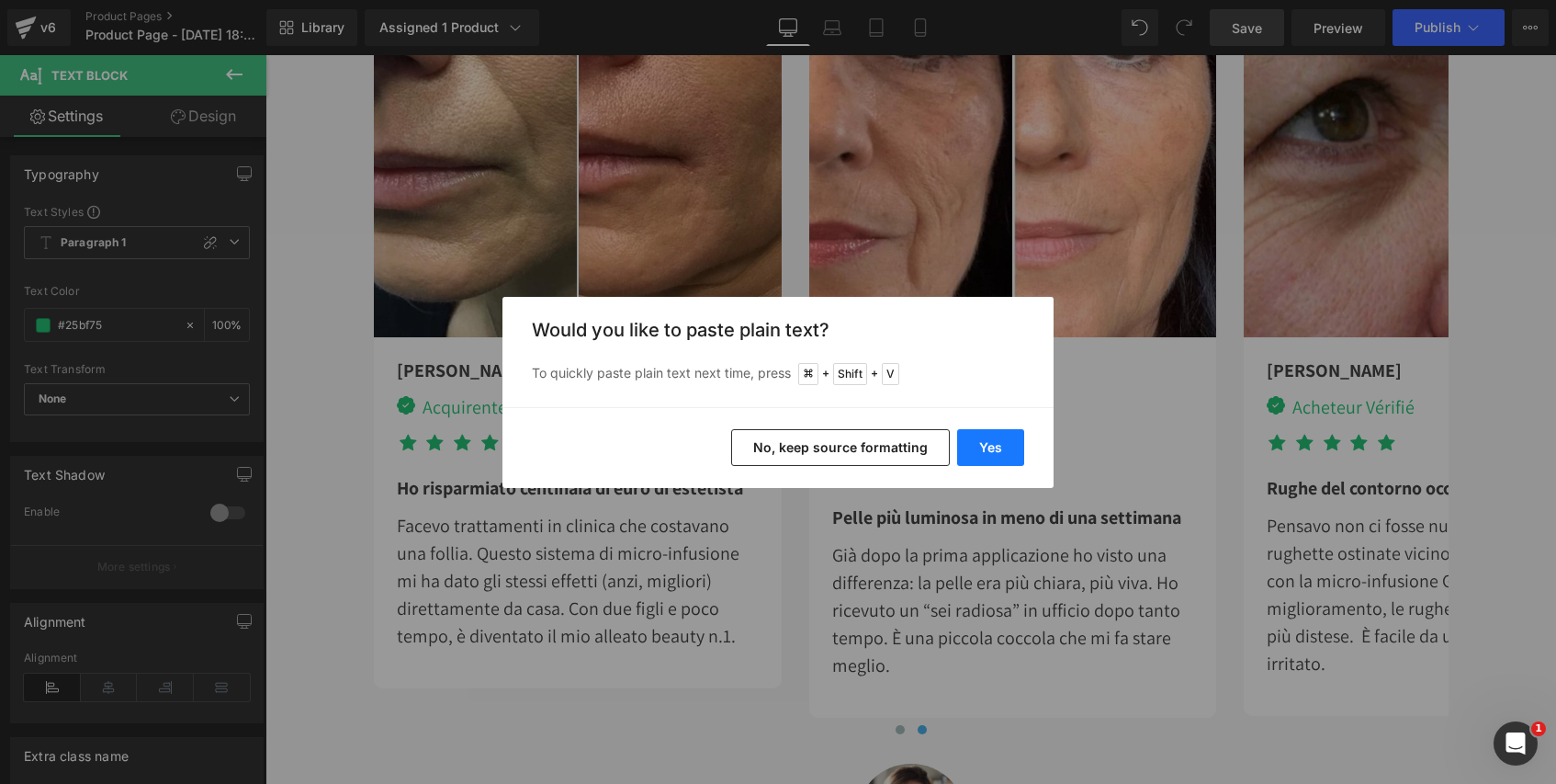
click at [1008, 453] on button "Yes" at bounding box center [990, 448] width 67 height 37
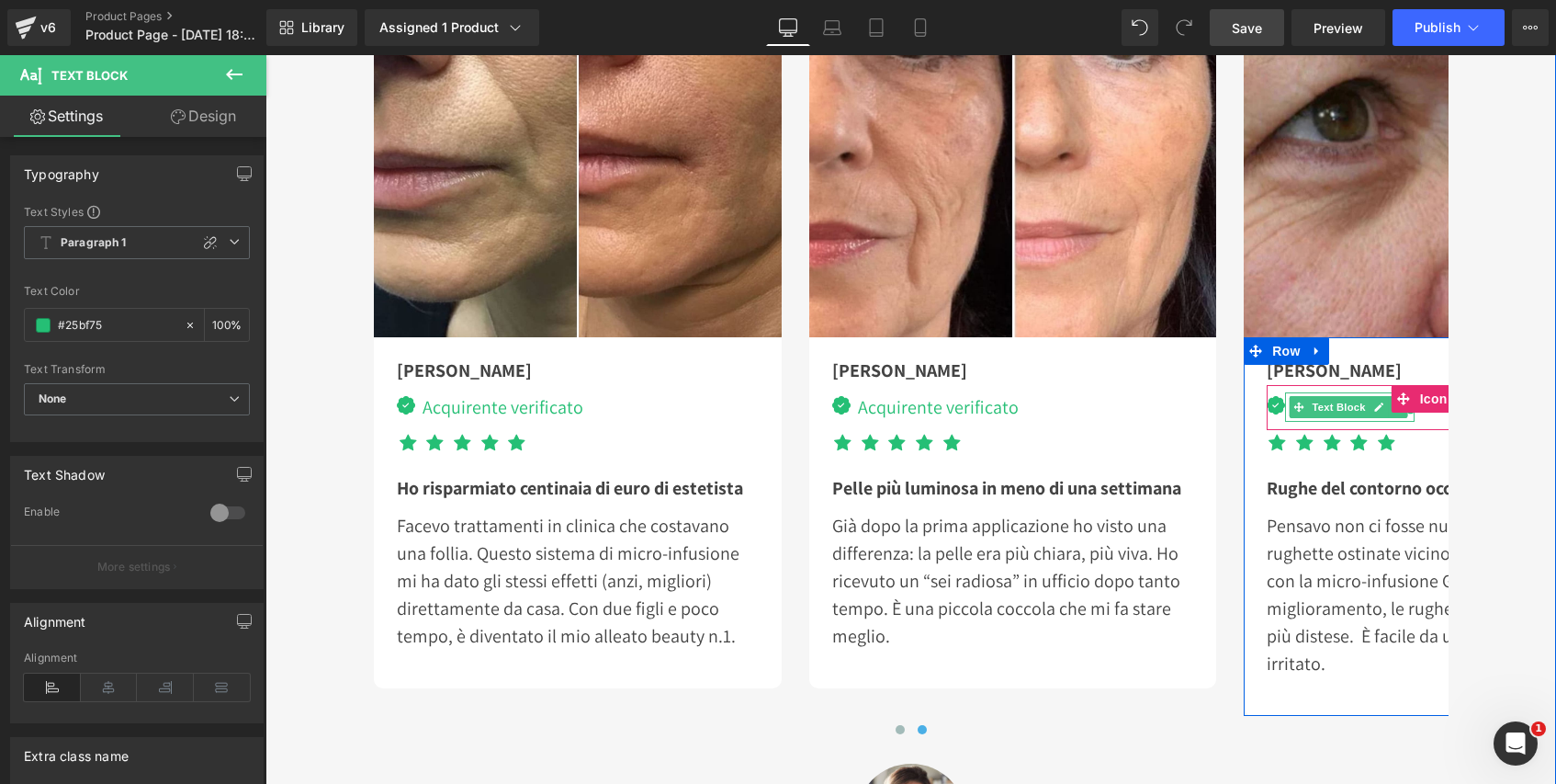
click at [1375, 404] on icon at bounding box center [1379, 407] width 9 height 9
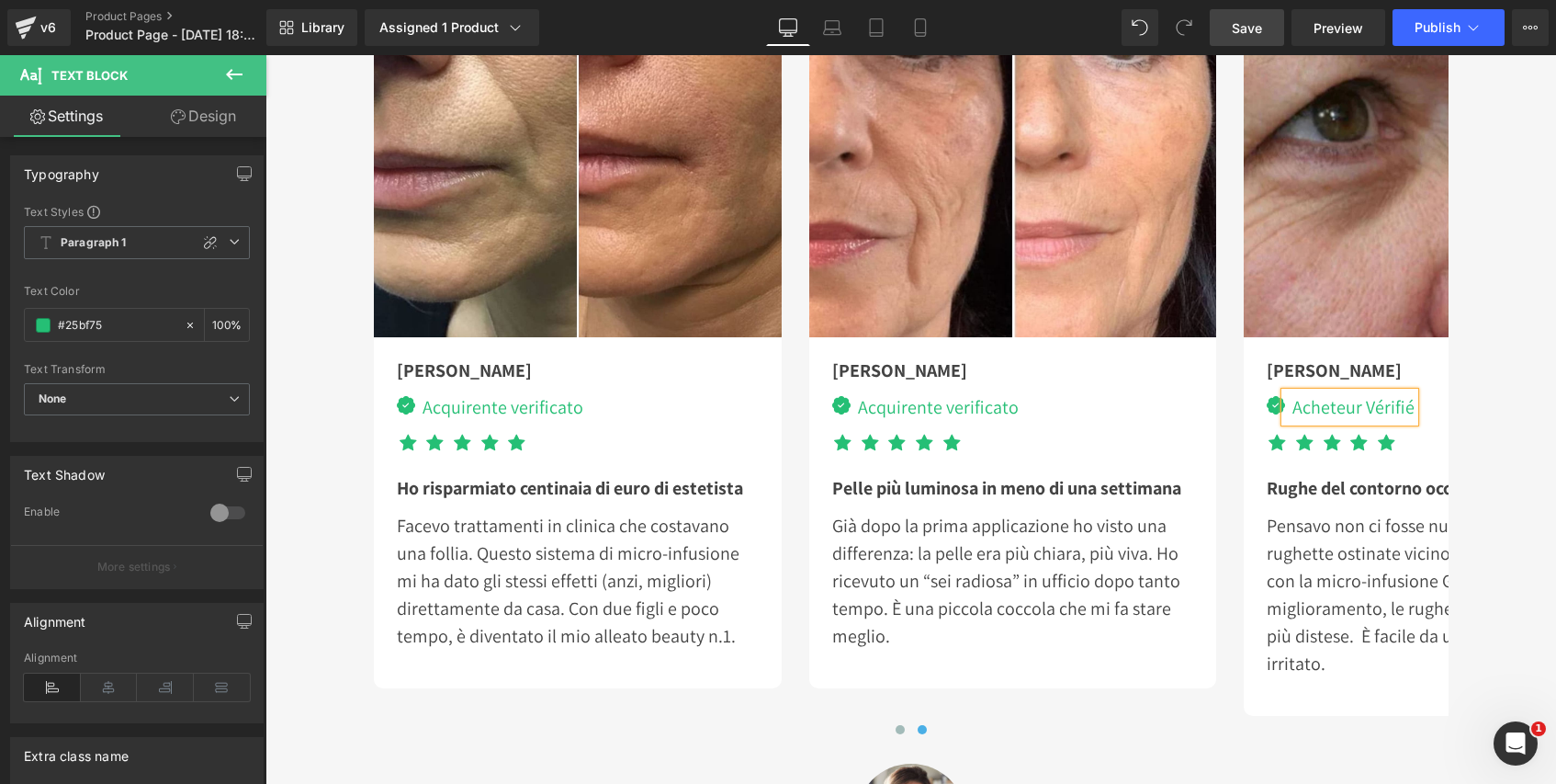
click at [1400, 405] on div "Acheteur Vérifié" at bounding box center [1351, 407] width 130 height 30
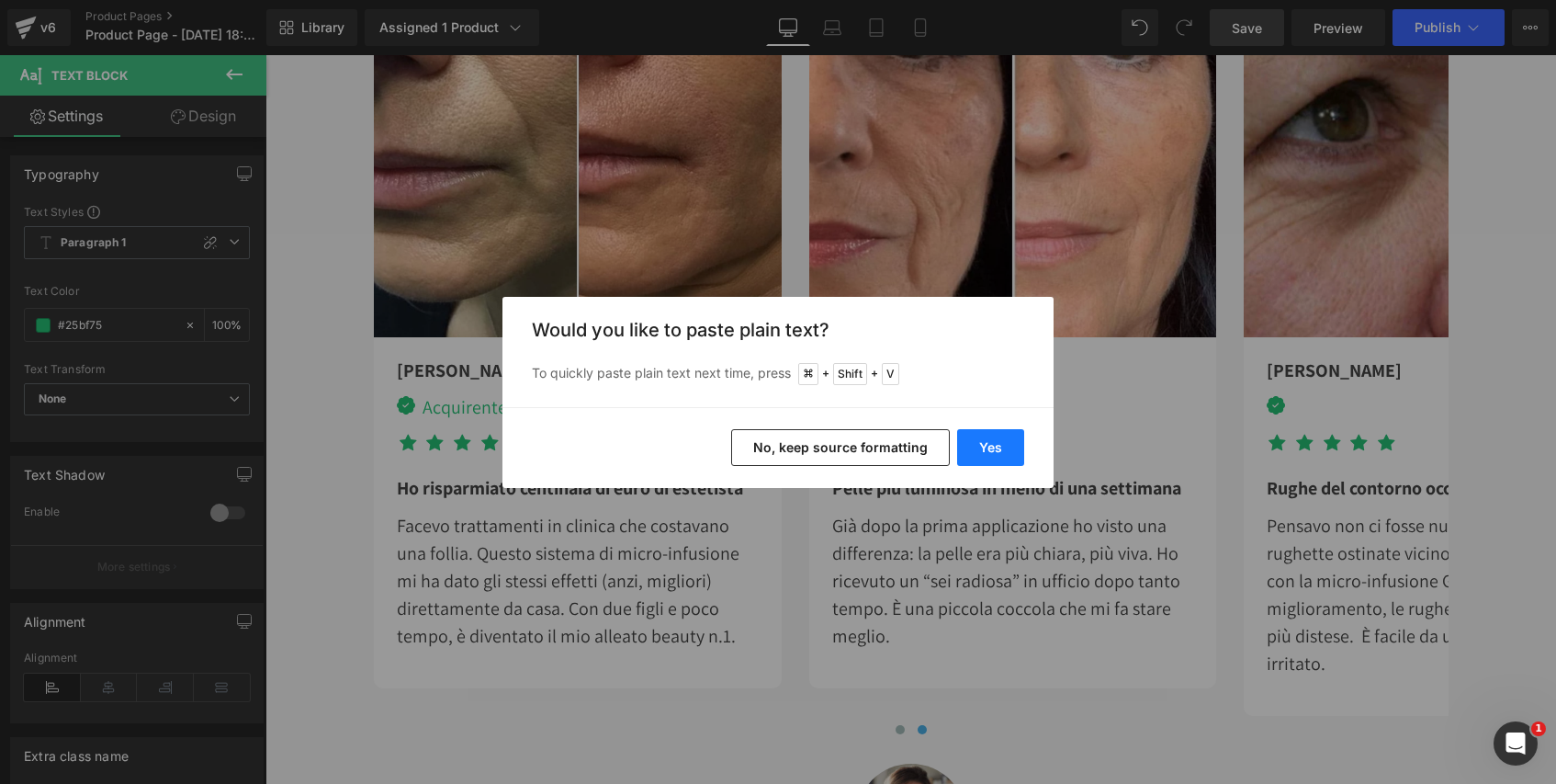
click at [1007, 449] on button "Yes" at bounding box center [990, 448] width 67 height 37
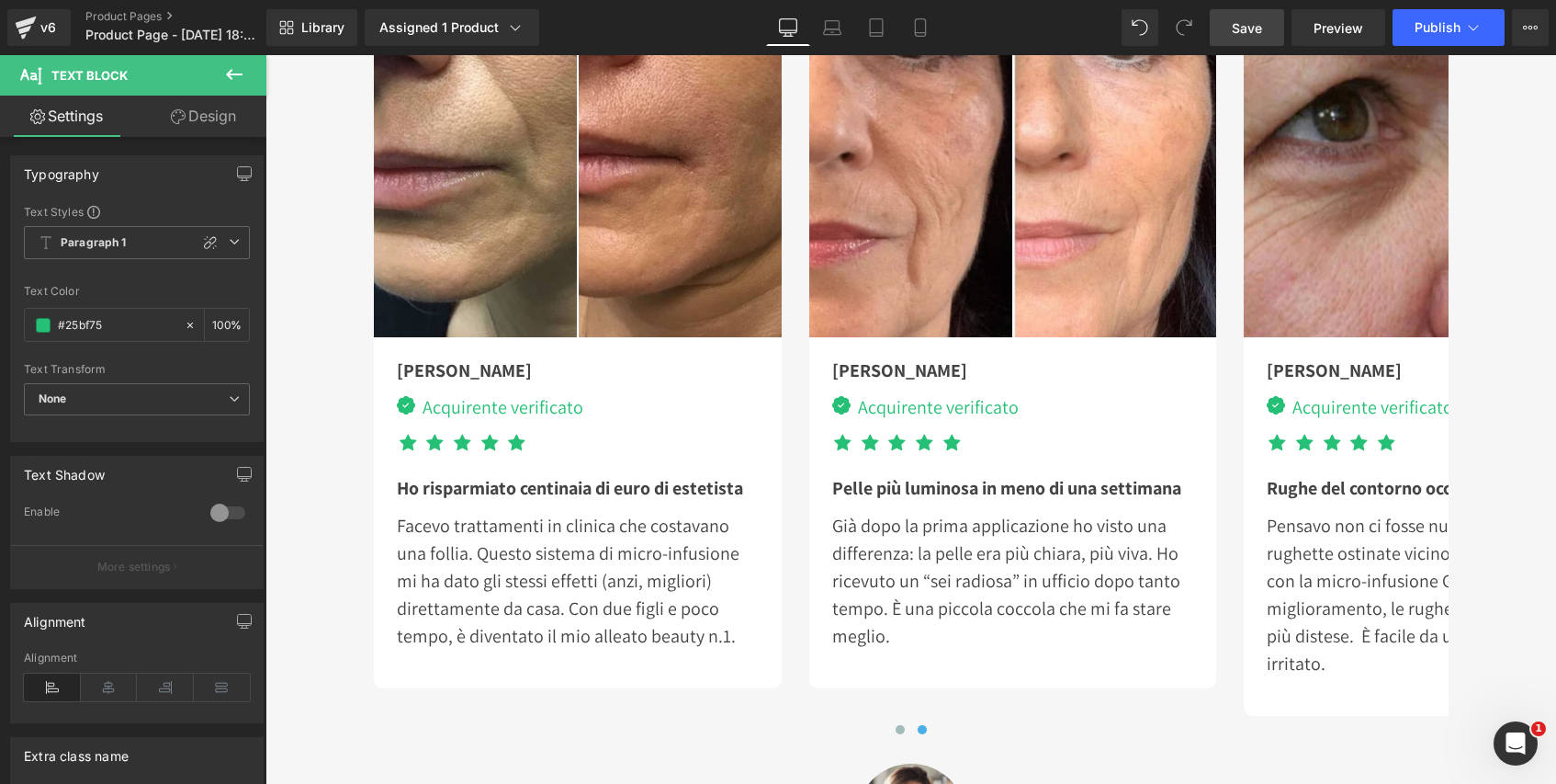
click at [1263, 33] on span "Save" at bounding box center [1247, 28] width 31 height 19
